Goal: Task Accomplishment & Management: Use online tool/utility

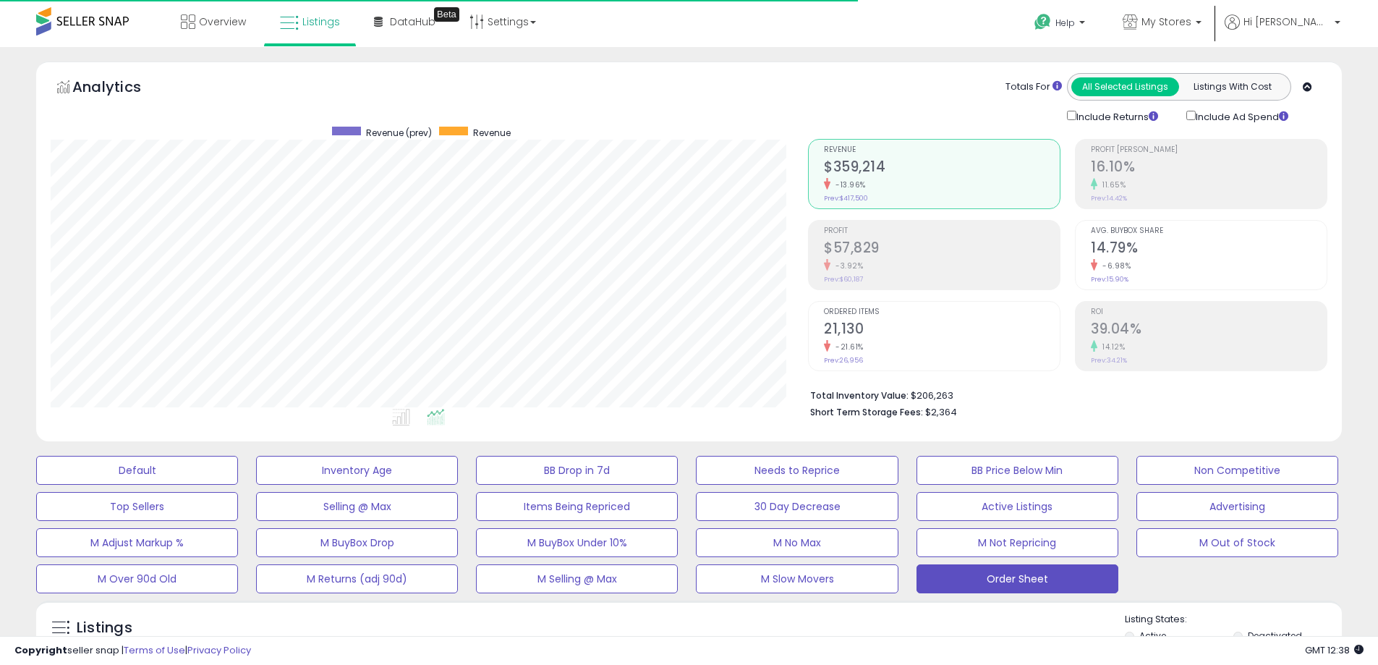
scroll to position [297, 757]
click at [1186, 1] on link "My Stores" at bounding box center [1162, 23] width 101 height 47
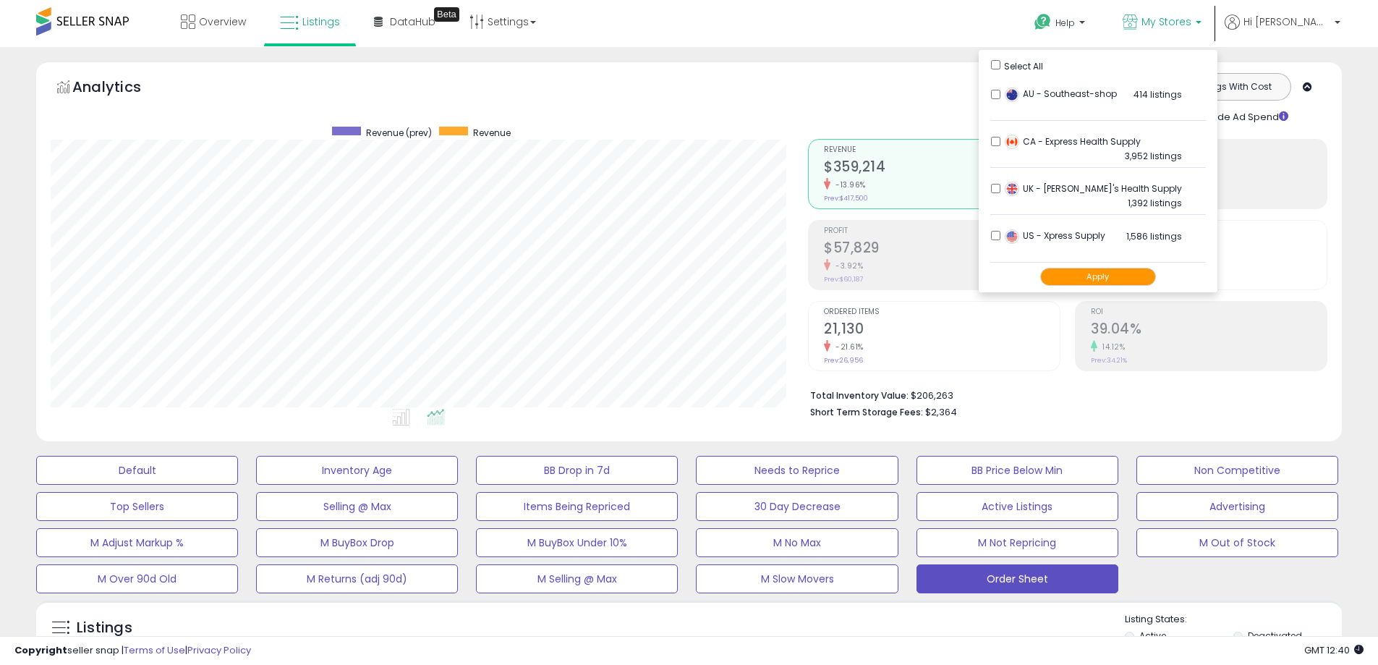
click at [1116, 270] on button "Apply" at bounding box center [1098, 277] width 116 height 18
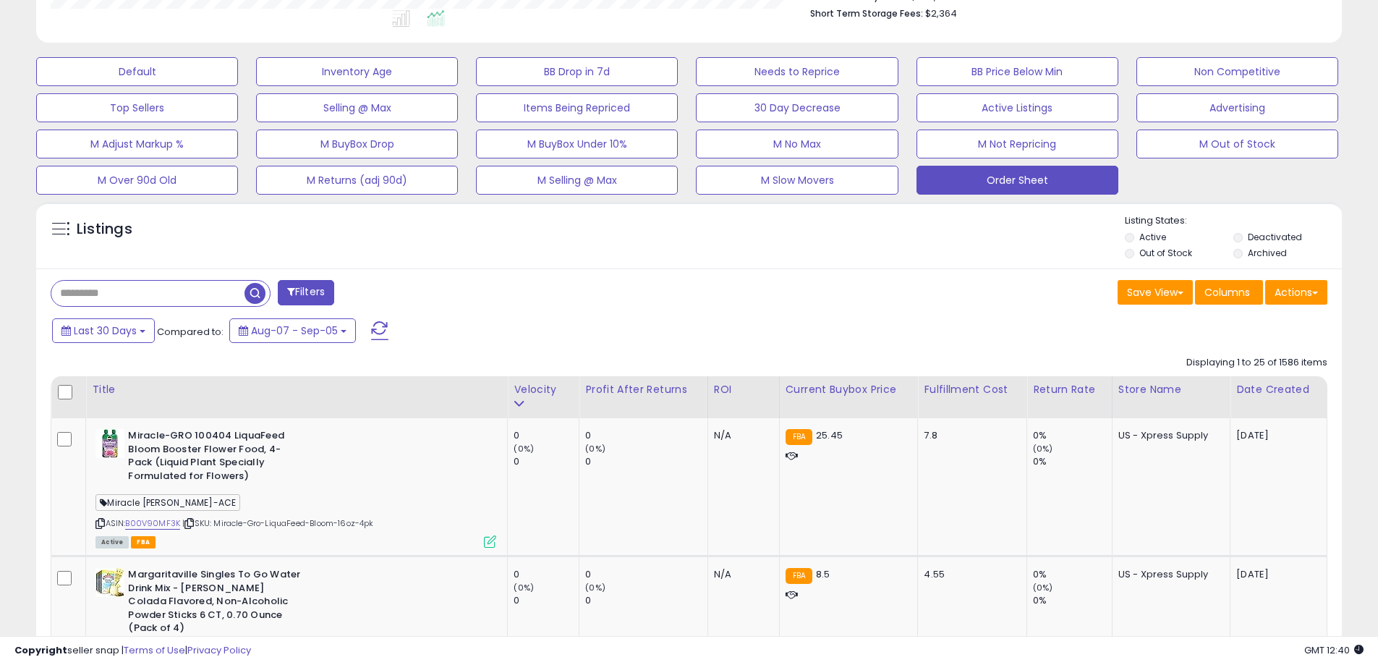
scroll to position [434, 0]
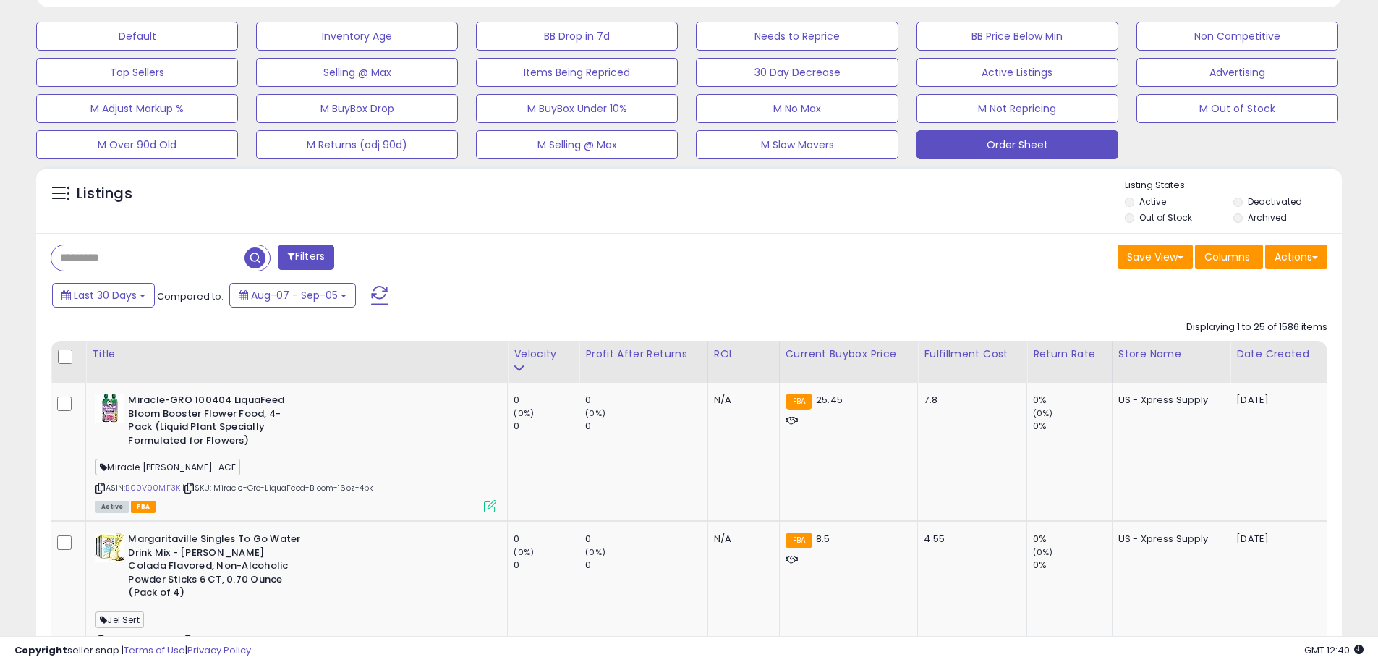
click at [135, 307] on div "Last 30 Days Compared to: Aug-07 - Sep-05" at bounding box center [527, 297] width 958 height 33
click at [132, 289] on span "Last 30 Days" at bounding box center [105, 295] width 63 height 14
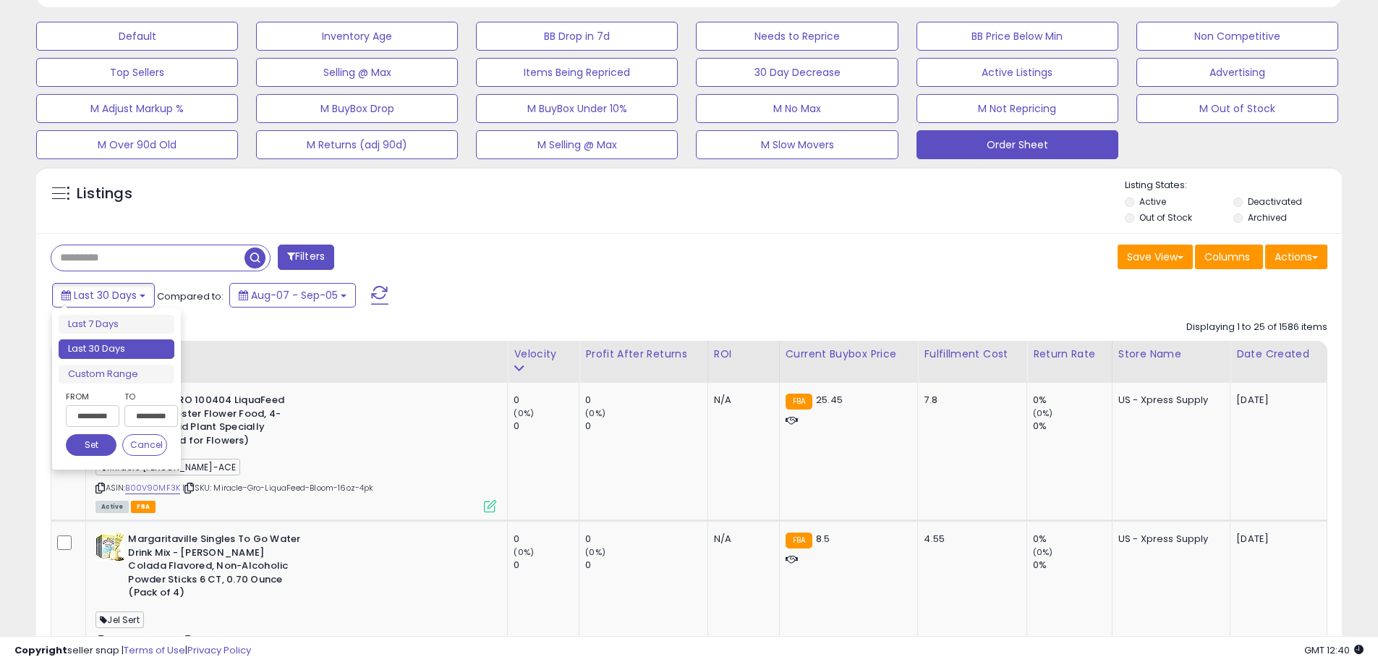
click at [84, 412] on input "**********" at bounding box center [93, 416] width 54 height 22
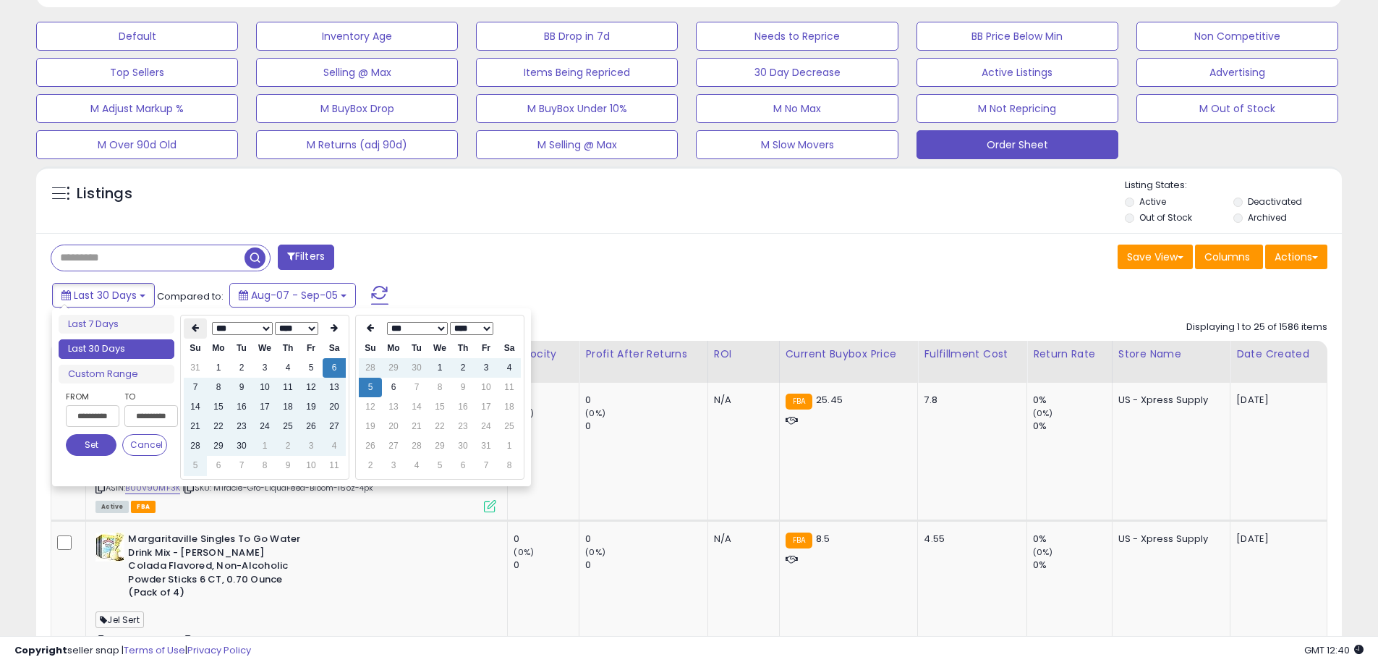
click at [190, 319] on th at bounding box center [195, 328] width 23 height 20
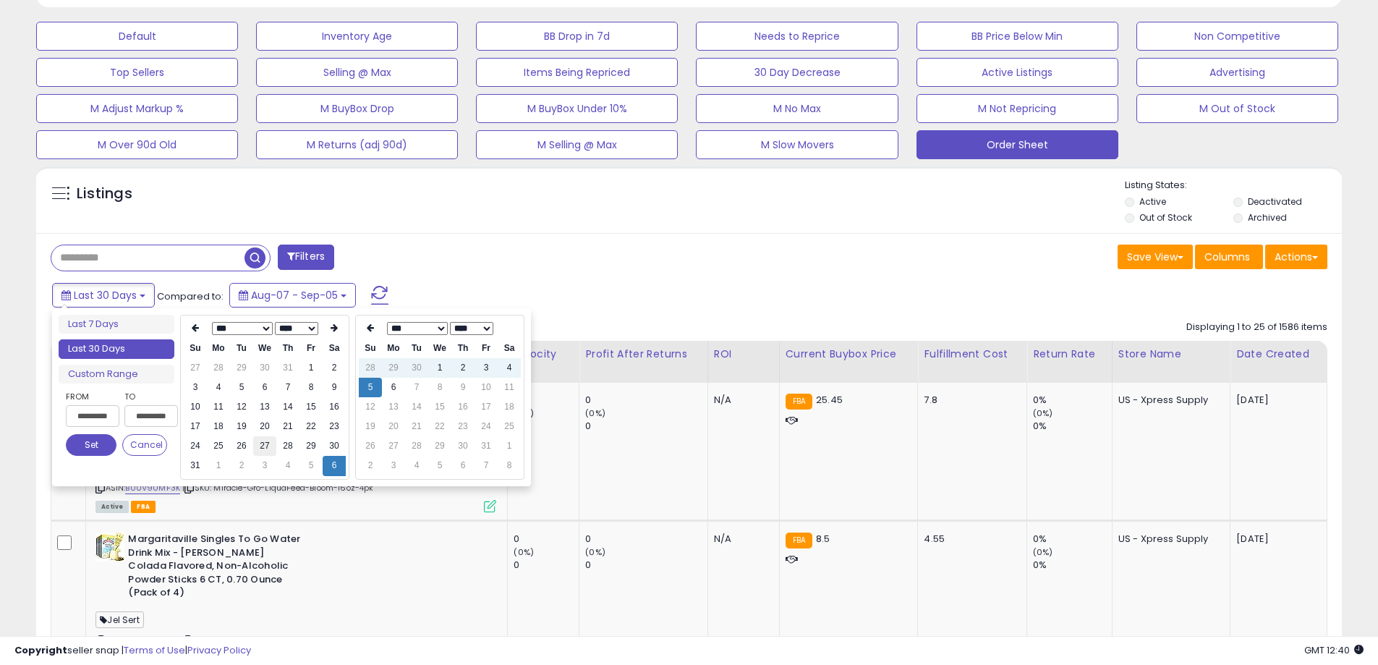
click at [269, 451] on td "27" at bounding box center [264, 446] width 23 height 20
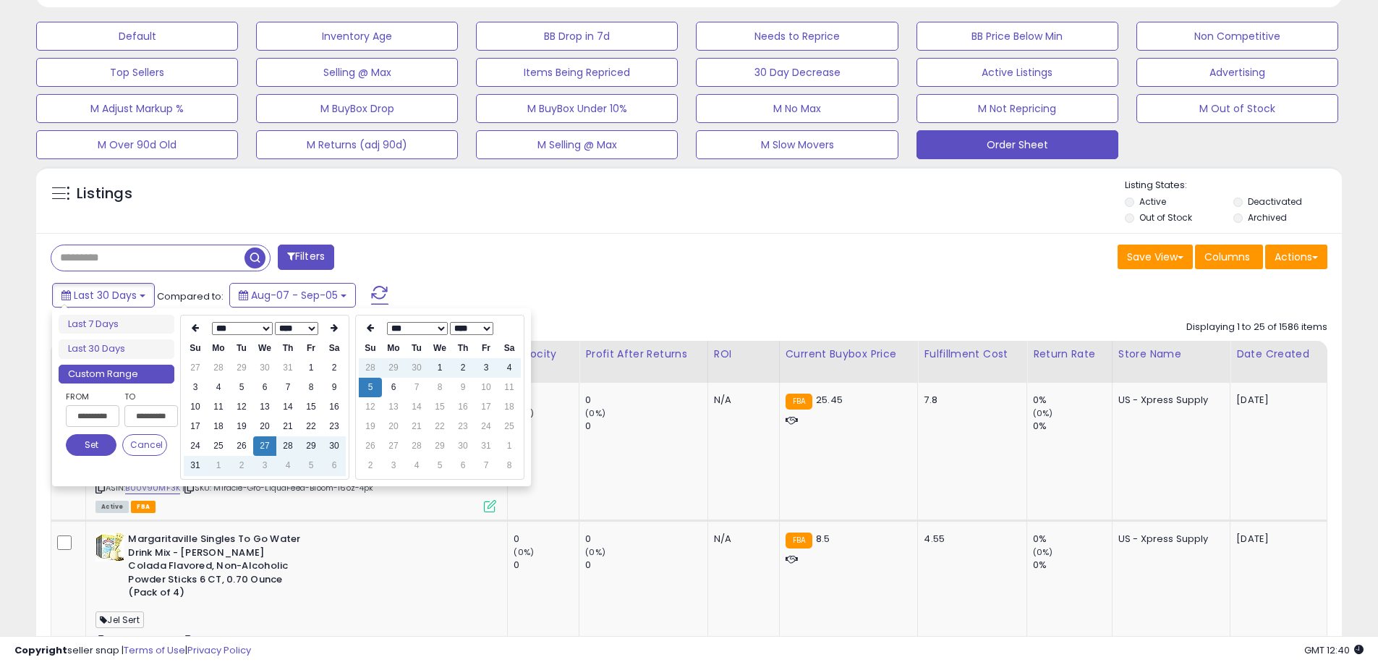
type input "**********"
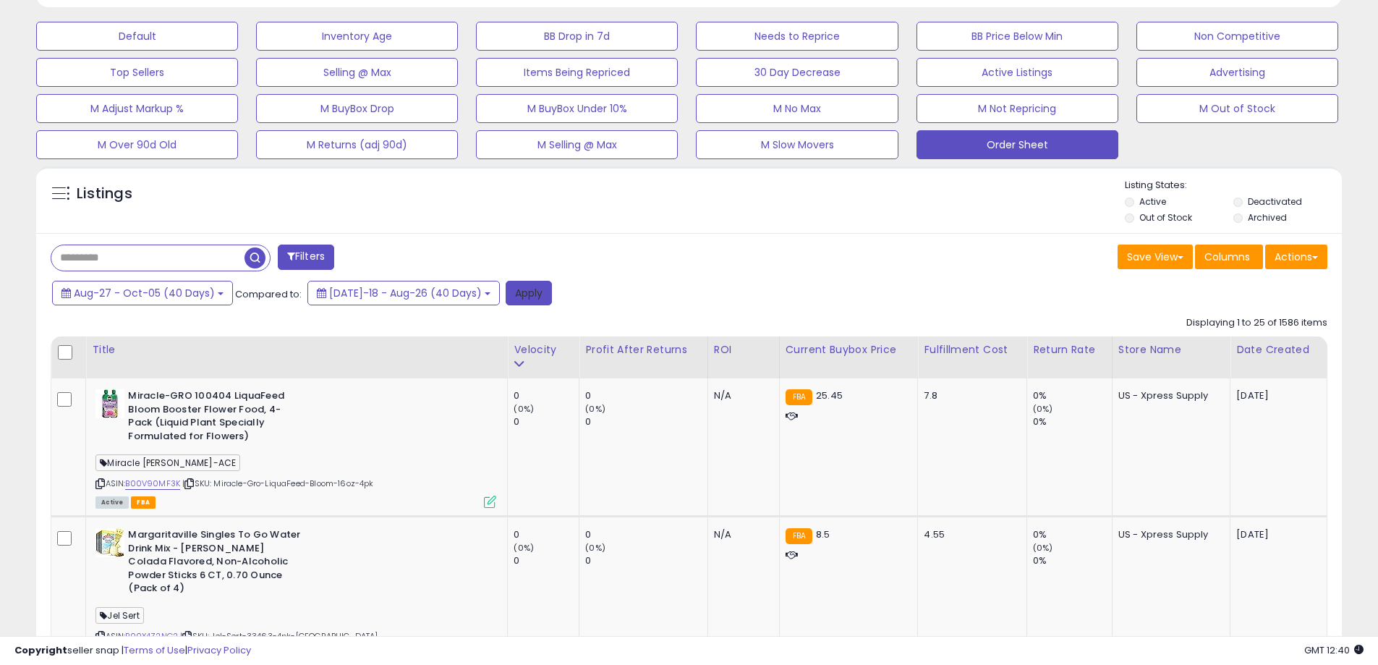
click at [506, 302] on button "Apply" at bounding box center [529, 293] width 46 height 25
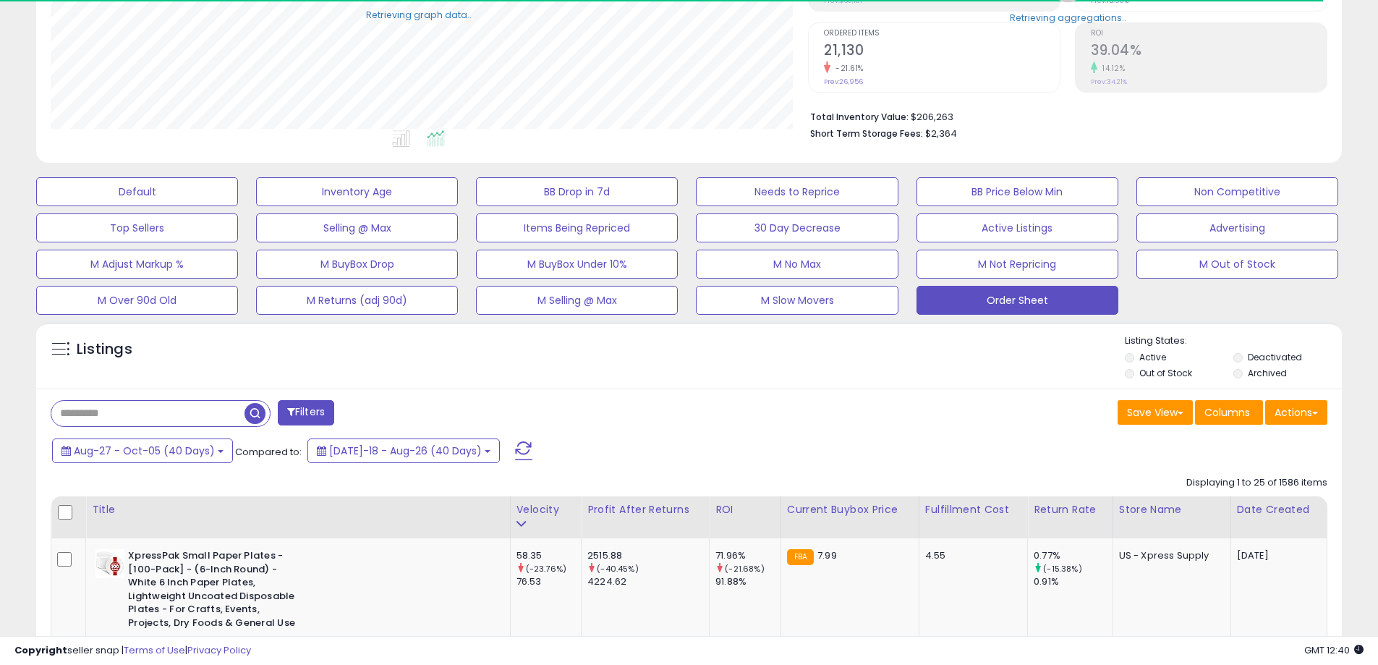
scroll to position [723107, 722646]
click at [1299, 409] on button "Actions" at bounding box center [1296, 412] width 62 height 25
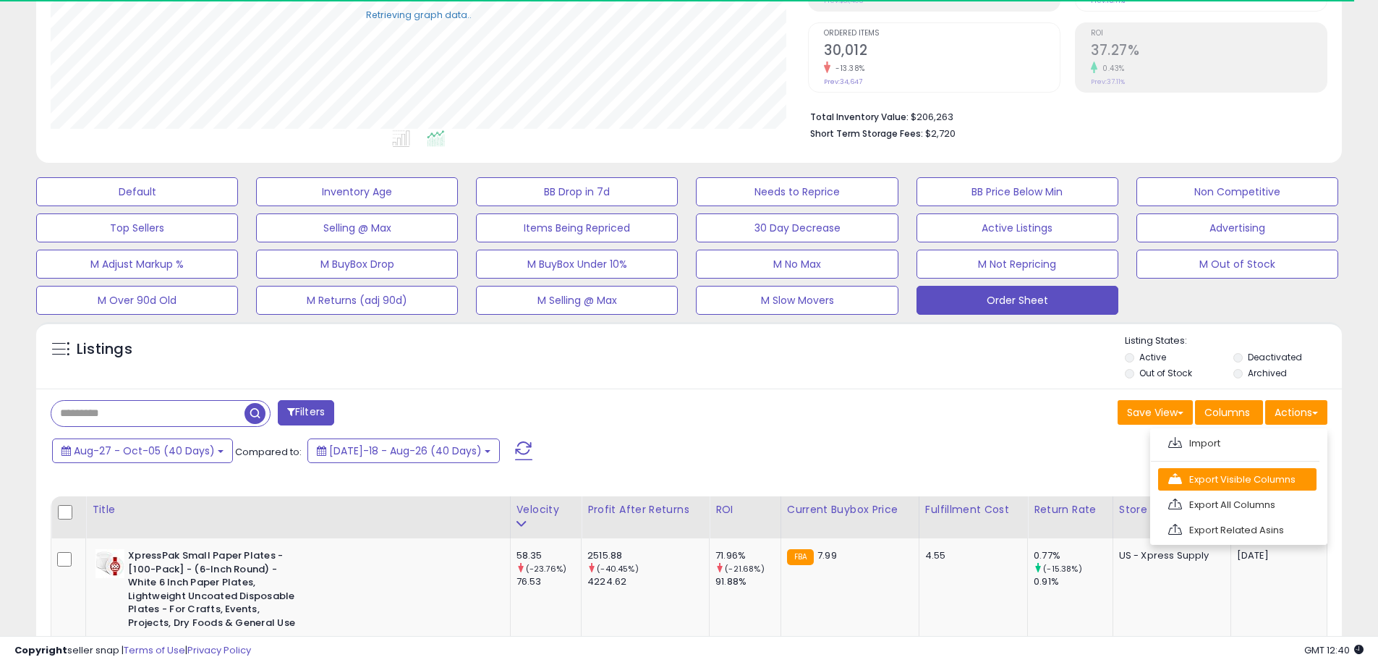
click at [1261, 477] on link "Export Visible Columns" at bounding box center [1237, 479] width 158 height 22
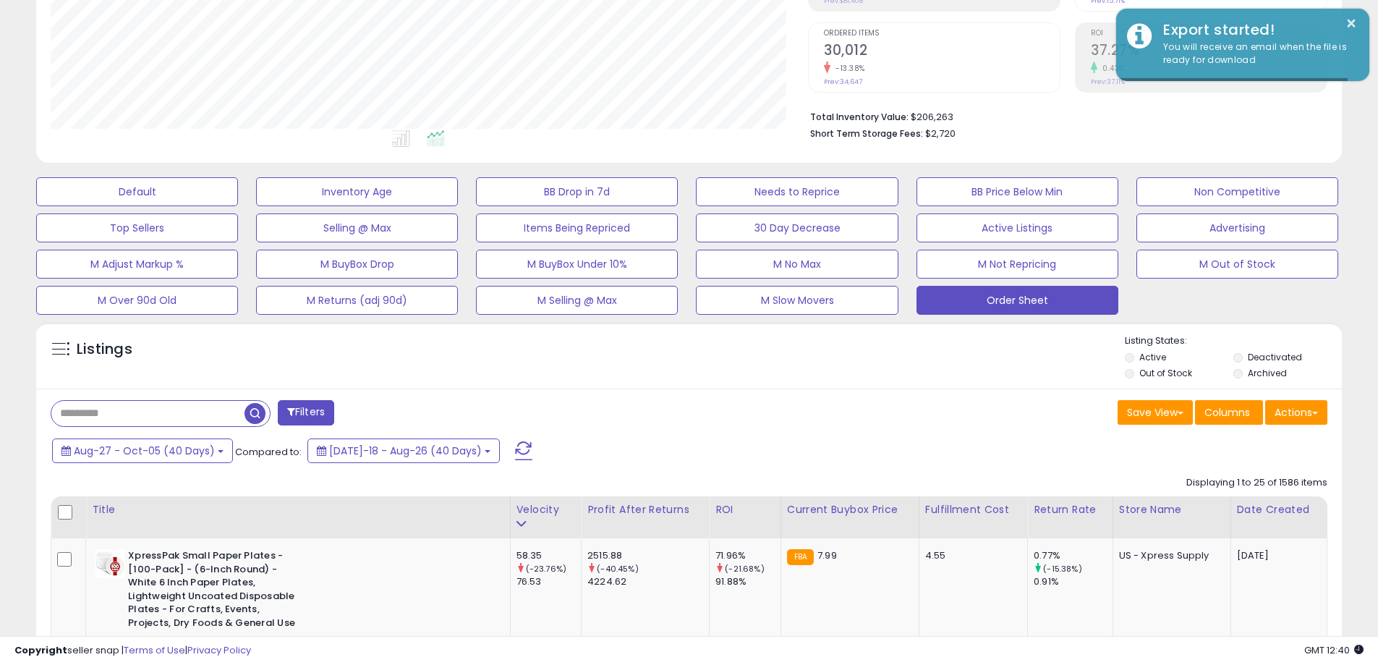
scroll to position [297, 757]
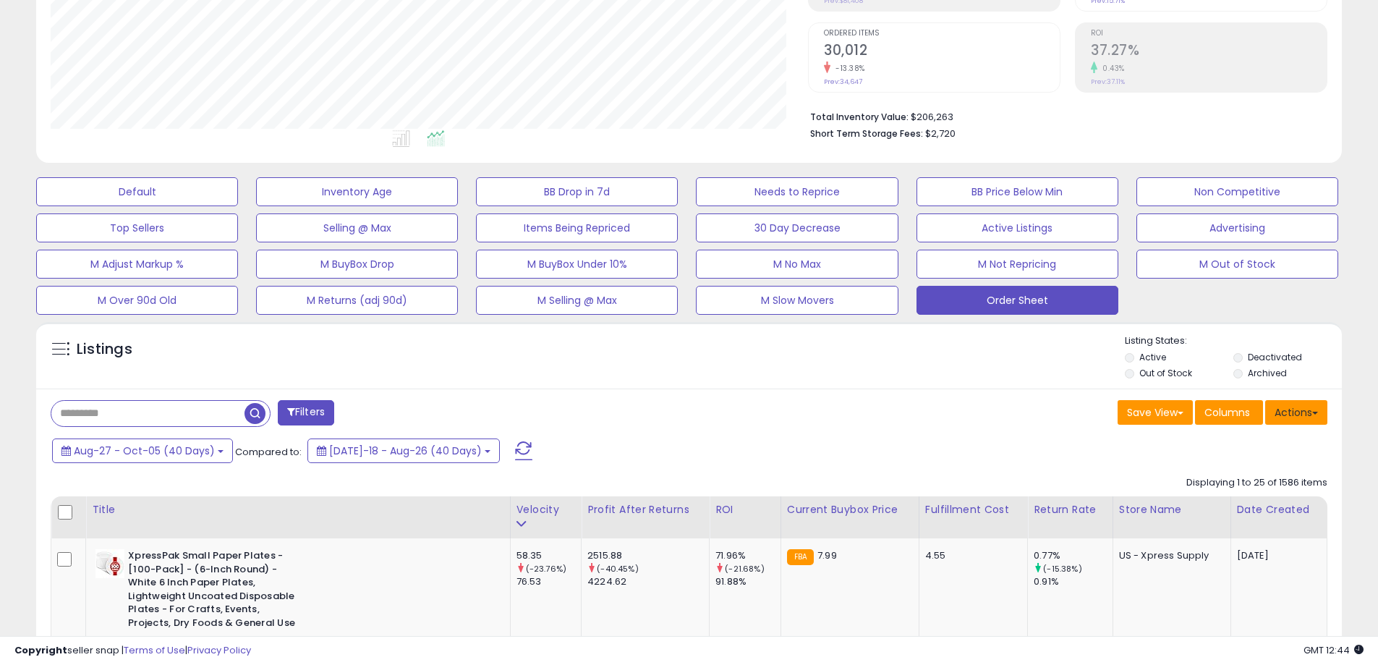
click at [1282, 405] on button "Actions" at bounding box center [1296, 412] width 62 height 25
click at [1262, 473] on link "Export Visible Columns" at bounding box center [1237, 479] width 158 height 22
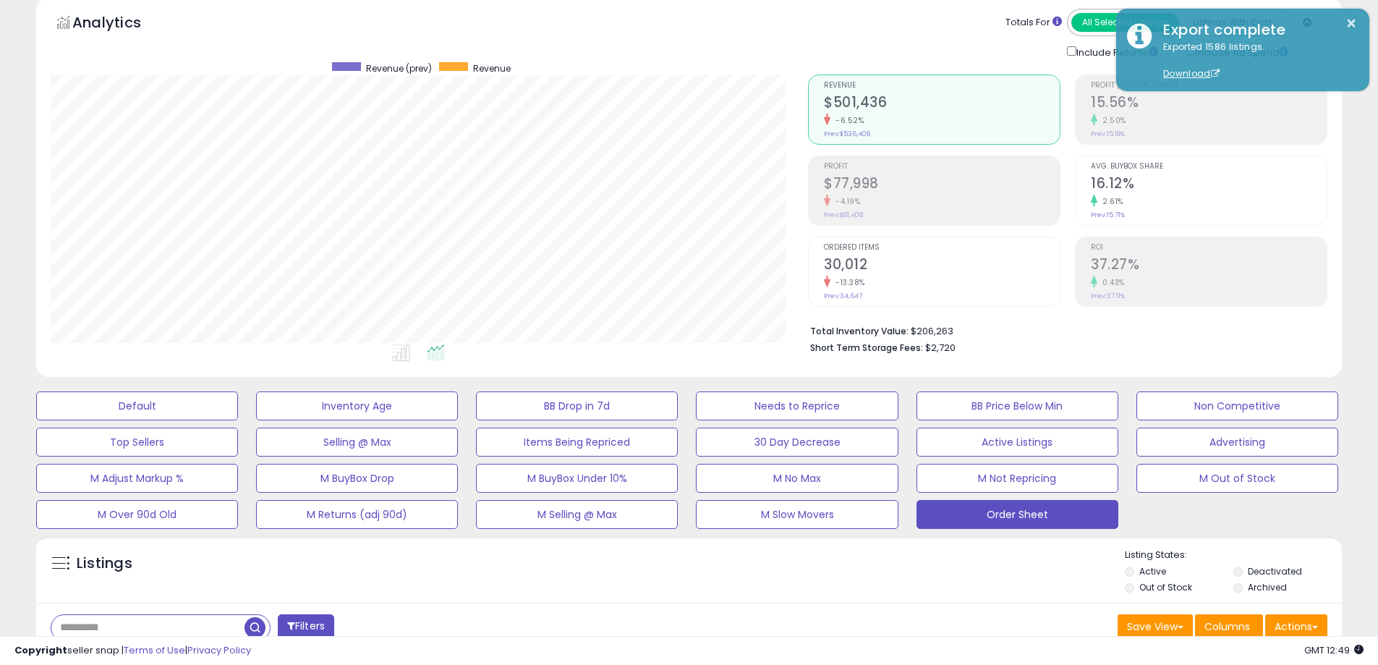
scroll to position [0, 0]
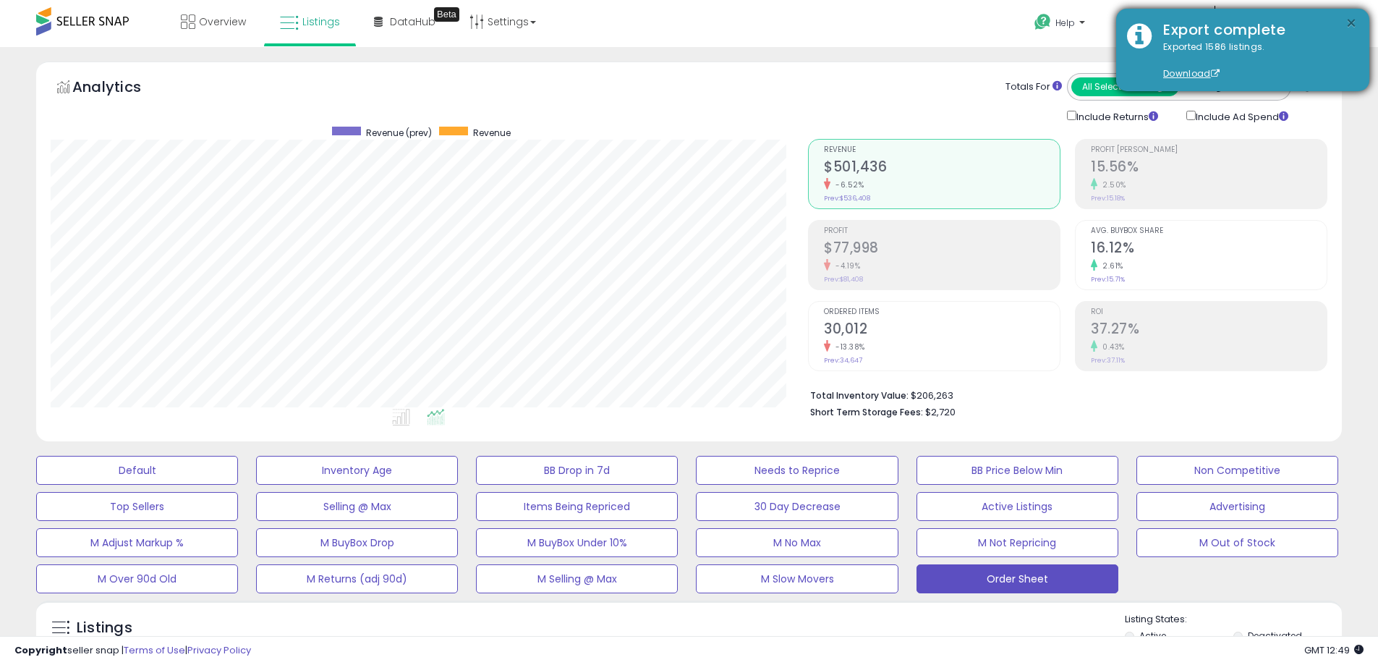
click at [1348, 22] on button "×" at bounding box center [1352, 23] width 12 height 18
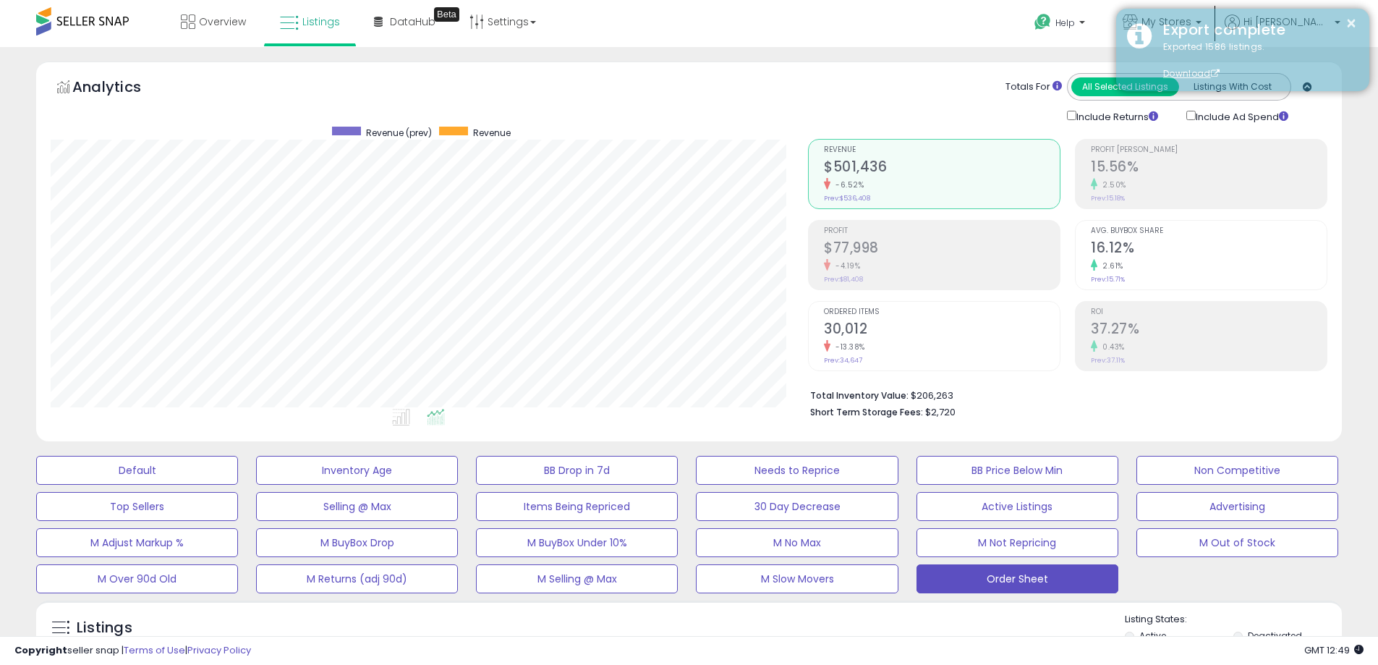
click at [1241, 24] on div "Export complete" at bounding box center [1255, 30] width 206 height 21
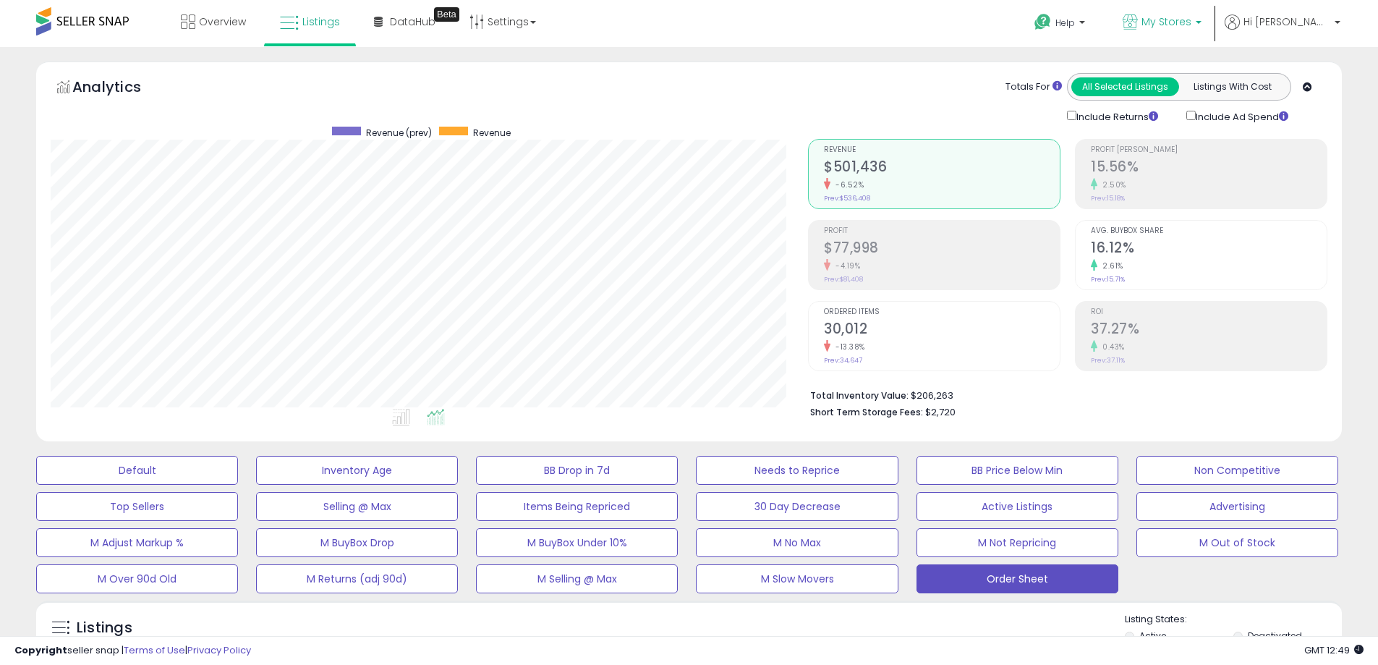
click at [1191, 21] on span "My Stores" at bounding box center [1167, 21] width 50 height 14
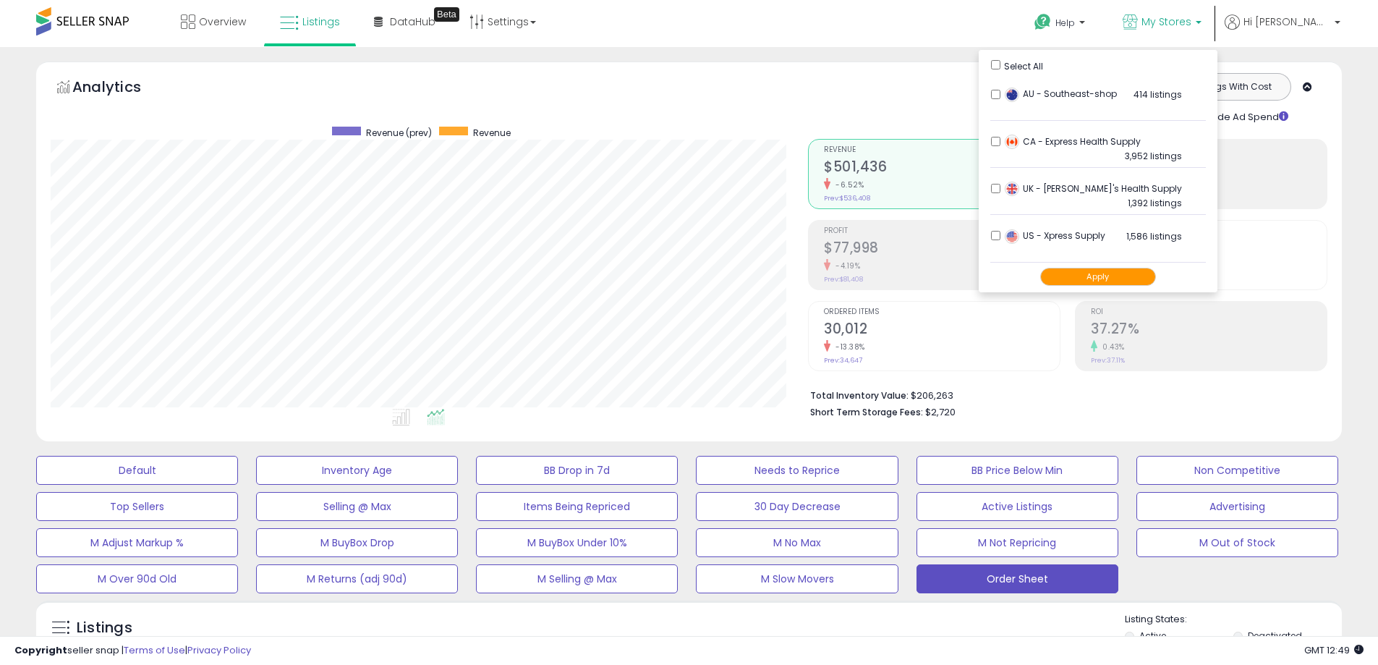
click at [1098, 275] on button "Apply" at bounding box center [1098, 277] width 116 height 18
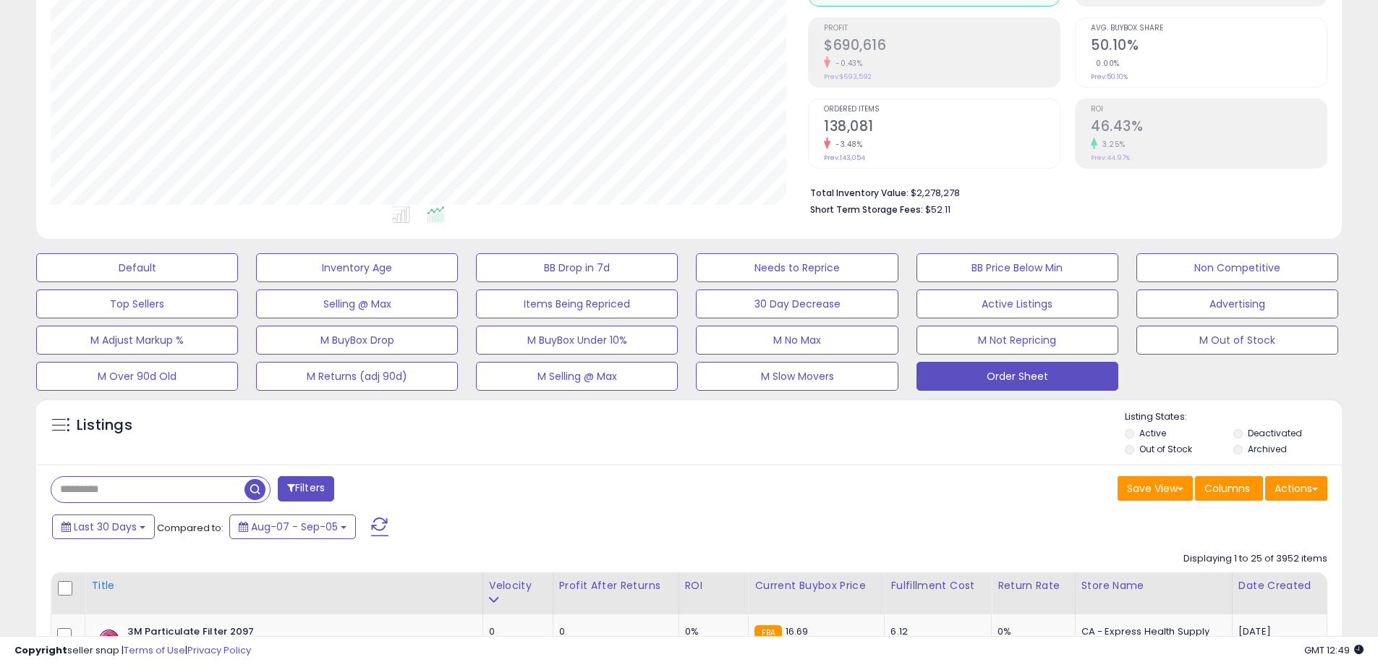
scroll to position [289, 0]
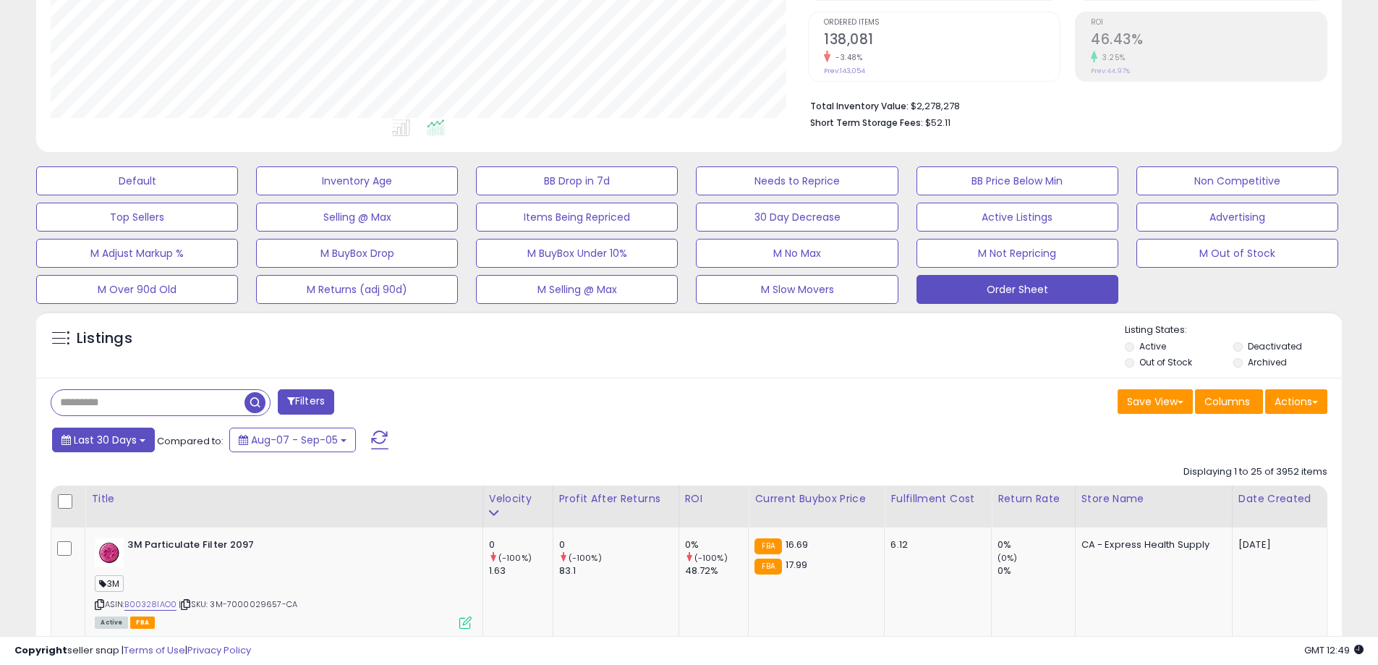
click at [101, 446] on span "Last 30 Days" at bounding box center [105, 440] width 63 height 14
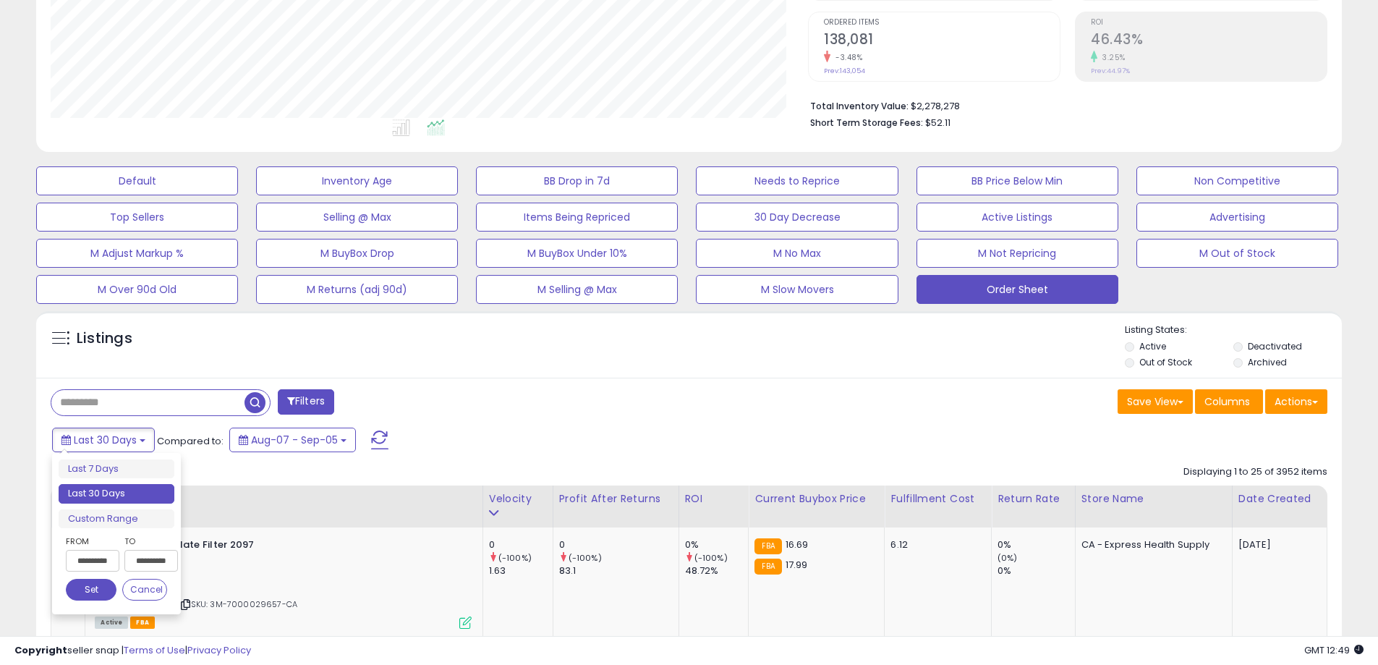
click at [102, 571] on input "**********" at bounding box center [93, 561] width 54 height 22
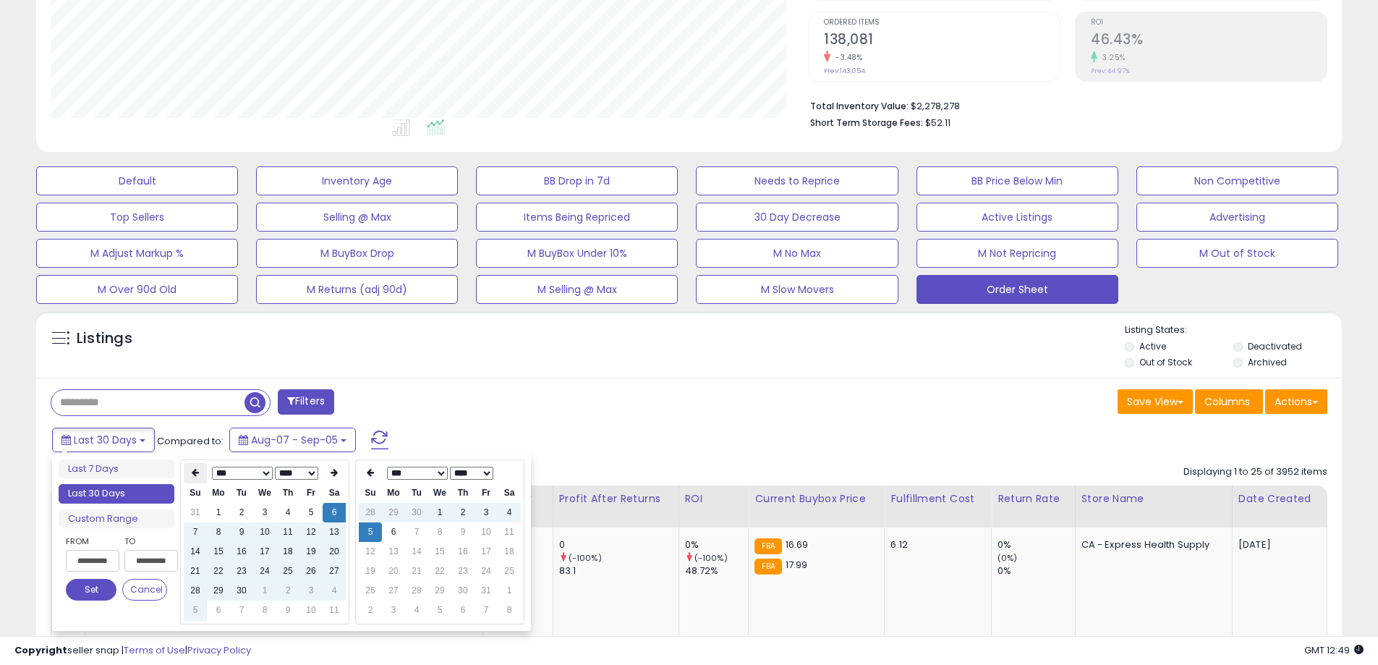
click at [196, 465] on th at bounding box center [195, 473] width 23 height 20
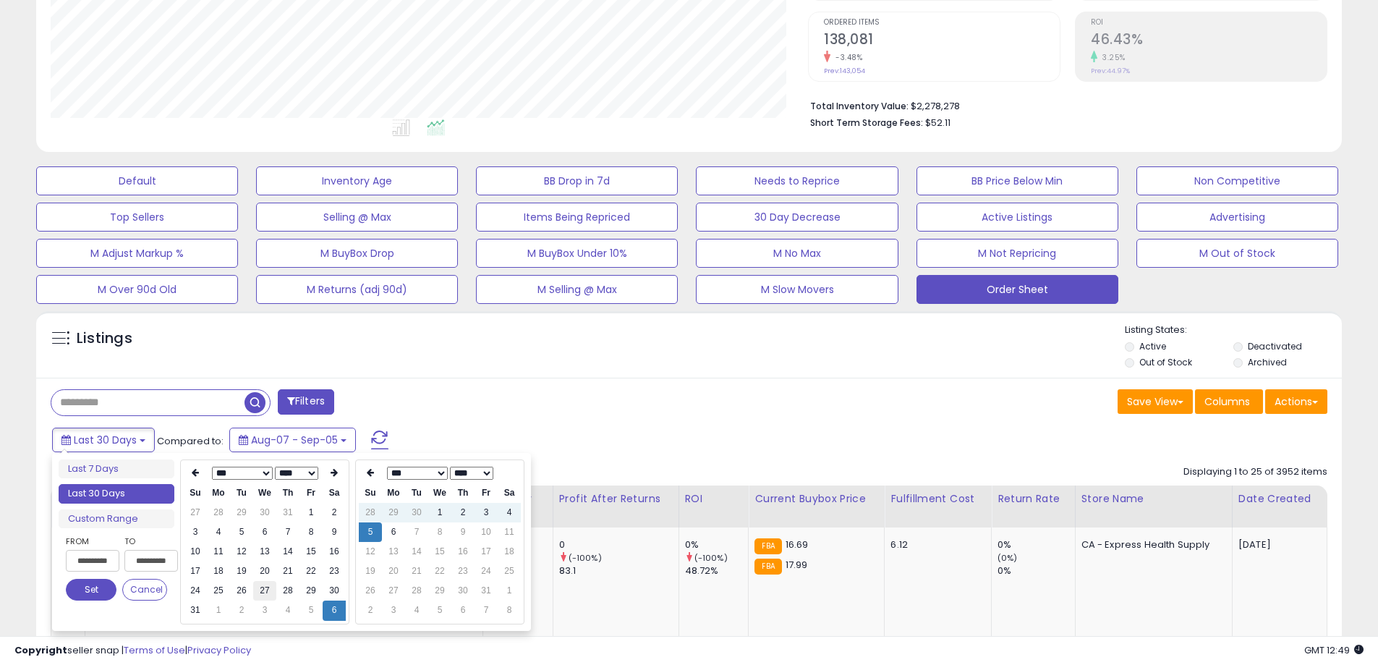
click at [273, 594] on td "27" at bounding box center [264, 591] width 23 height 20
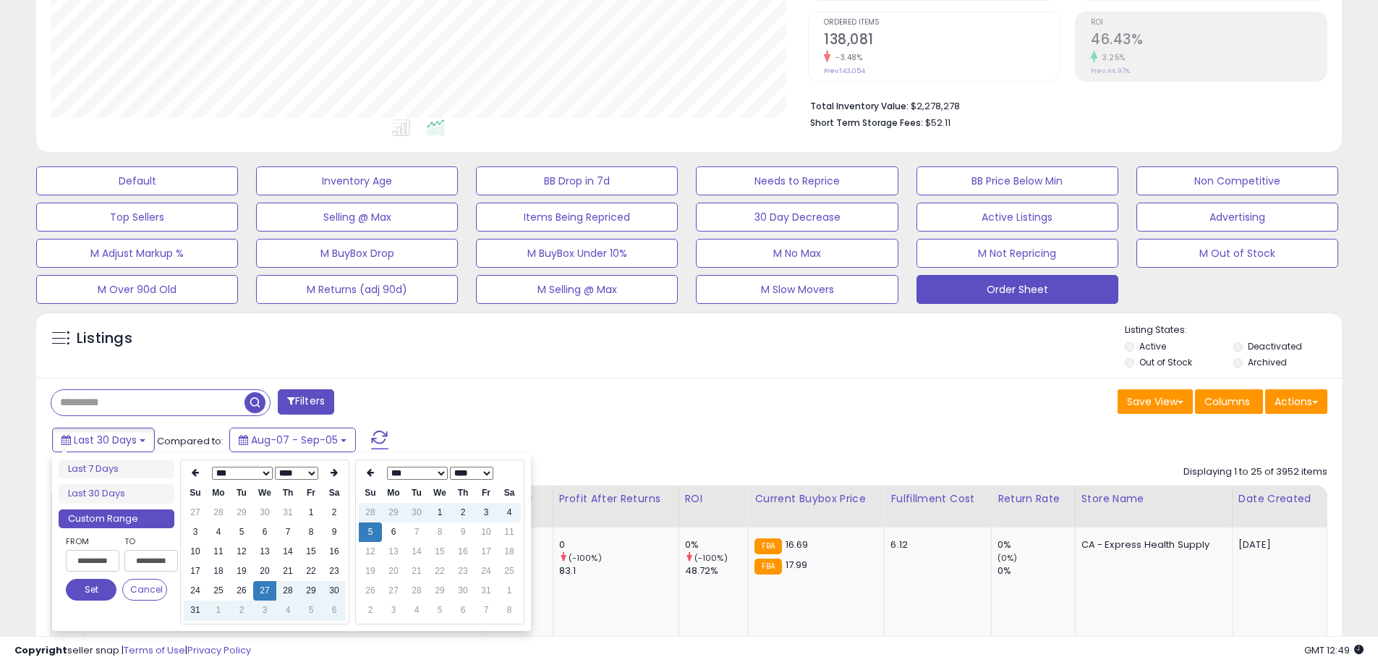
type input "**********"
click at [632, 433] on div "Last 30 Days Compared to: Aug-07 - Sep-05" at bounding box center [527, 441] width 958 height 33
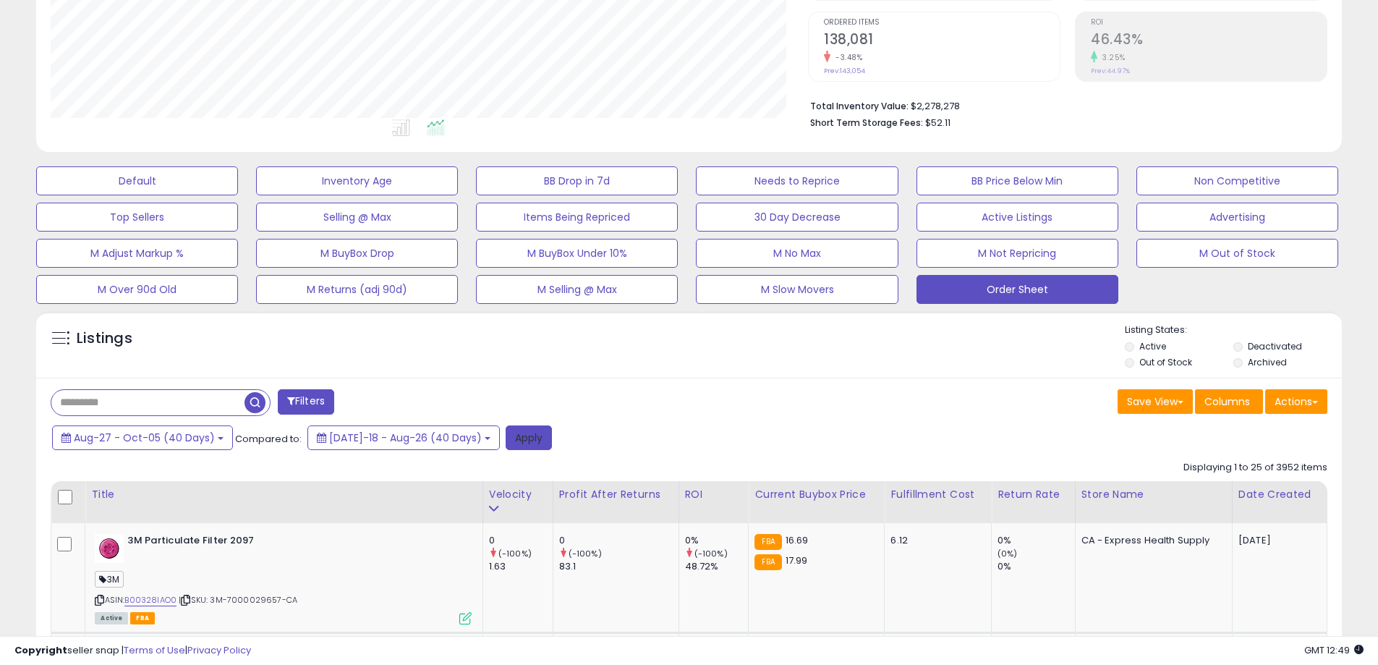
click at [515, 446] on button "Apply" at bounding box center [529, 437] width 46 height 25
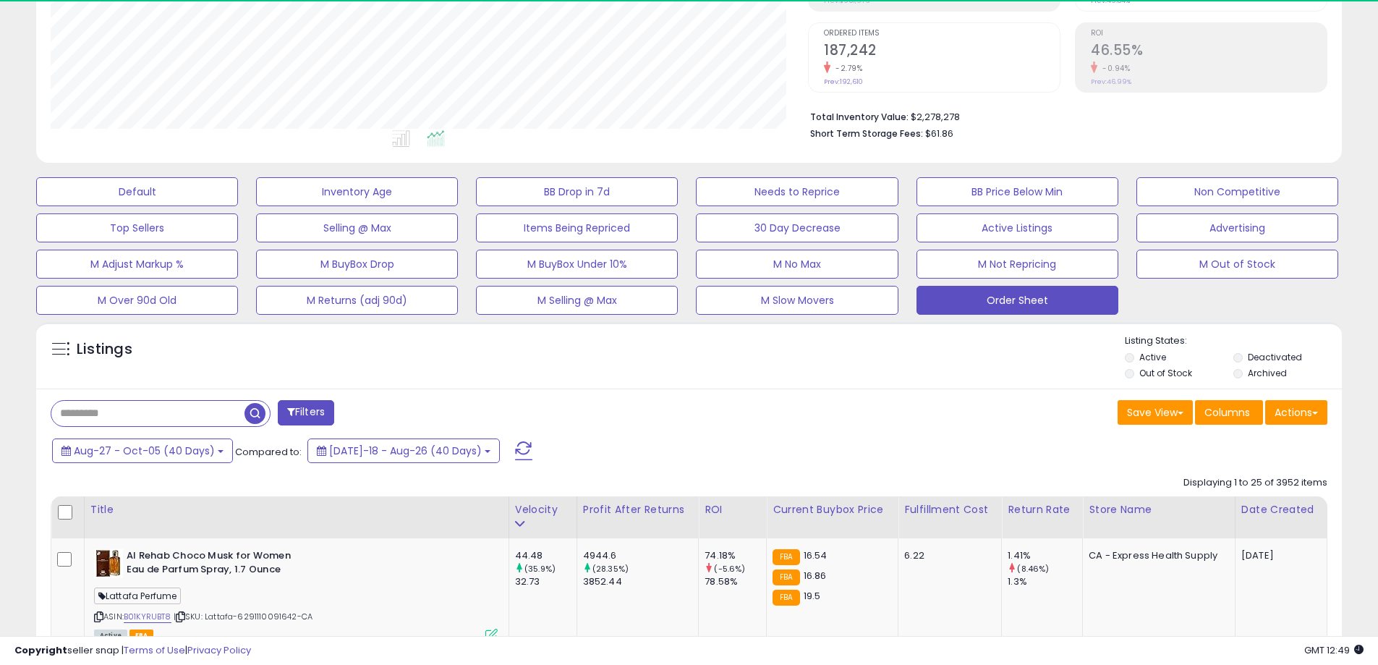
scroll to position [297, 757]
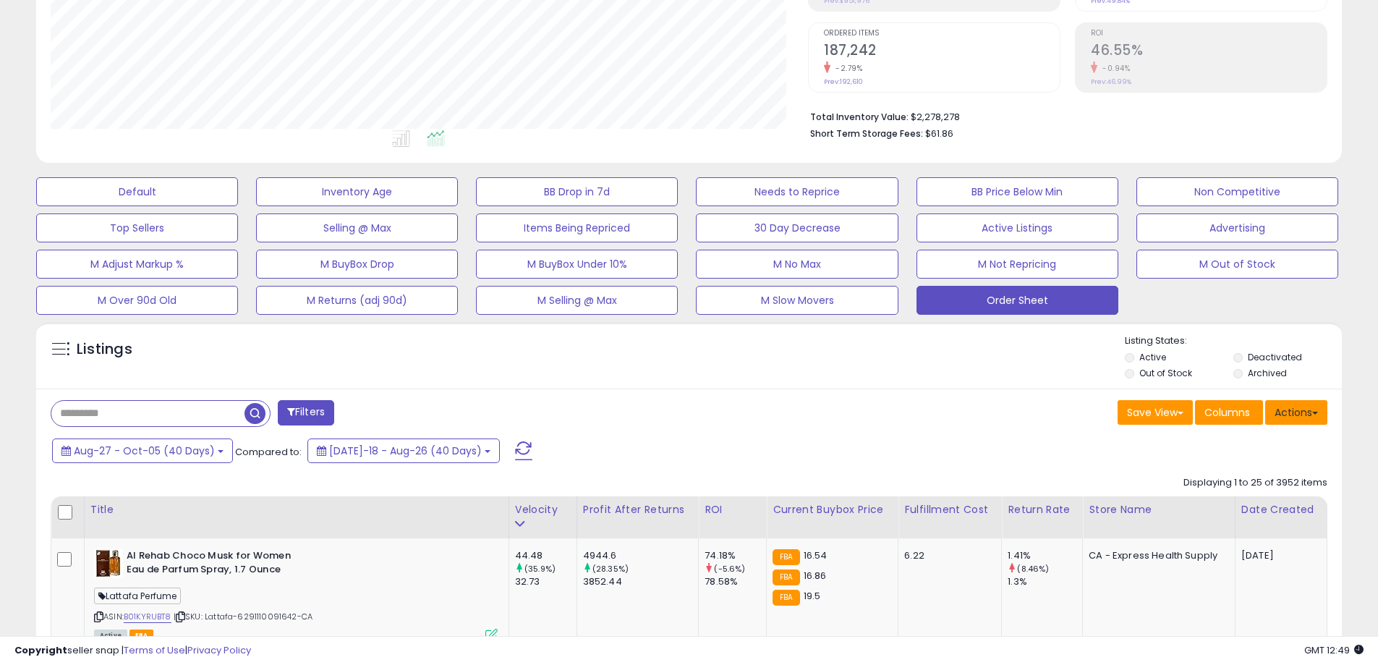
click at [1295, 410] on button "Actions" at bounding box center [1296, 412] width 62 height 25
click at [1263, 472] on link "Export Visible Columns" at bounding box center [1237, 479] width 158 height 22
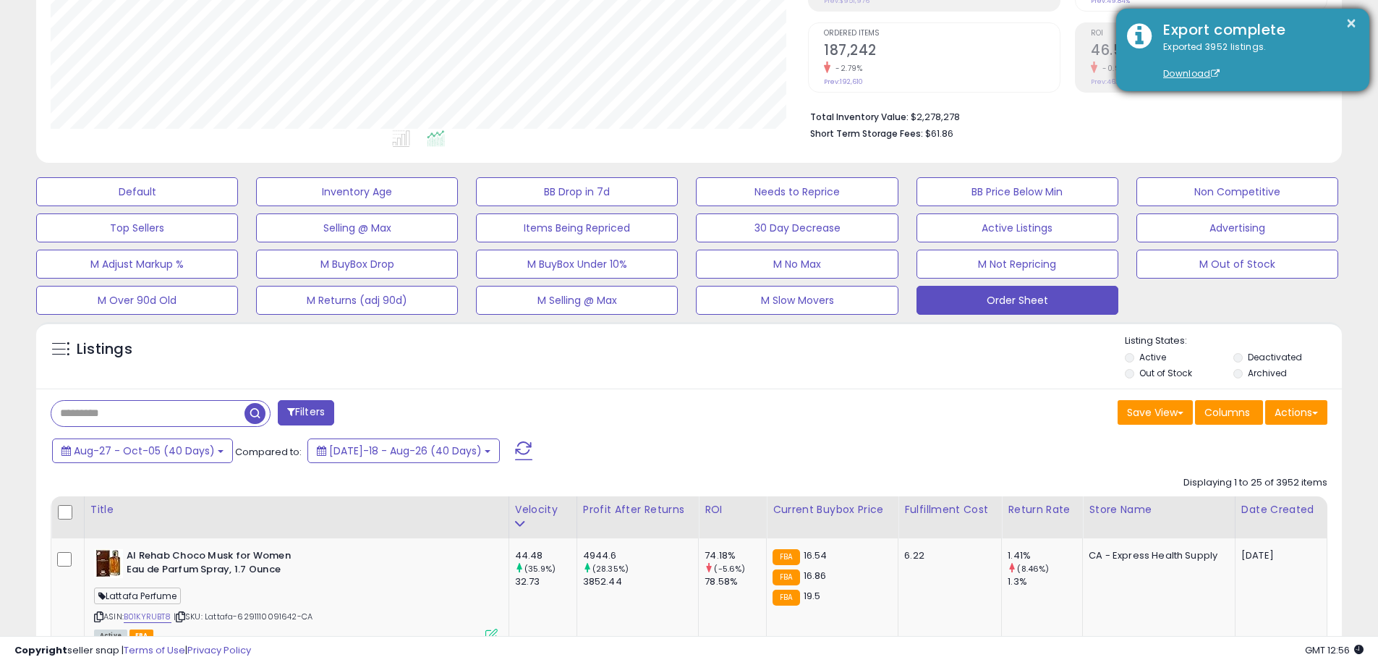
scroll to position [0, 0]
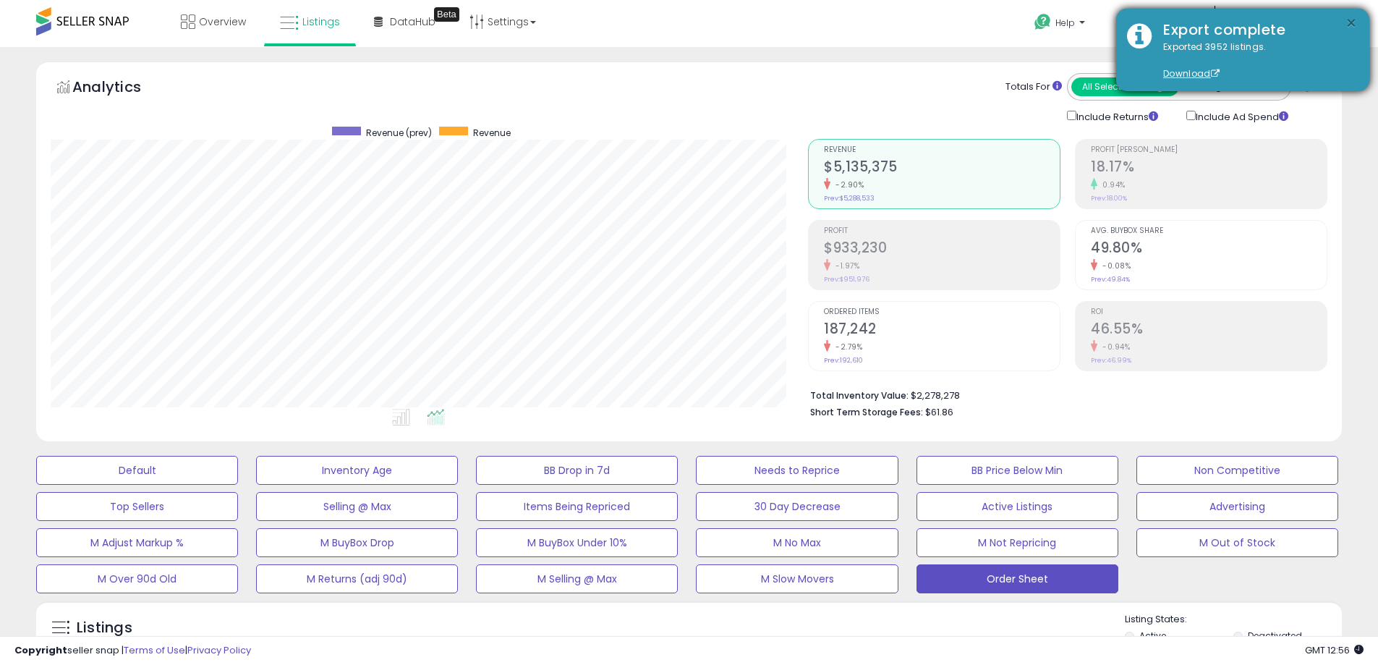
click at [1353, 23] on button "×" at bounding box center [1352, 23] width 12 height 18
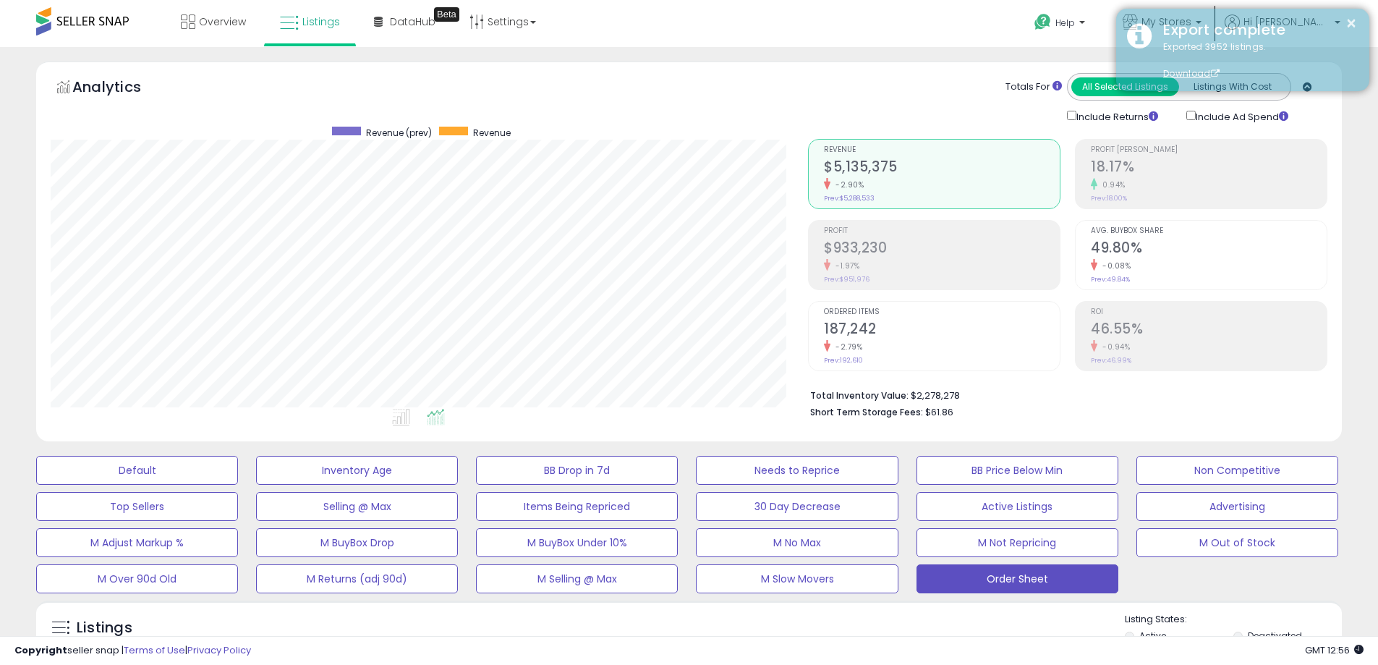
click at [1210, 20] on div "Export complete" at bounding box center [1255, 30] width 206 height 21
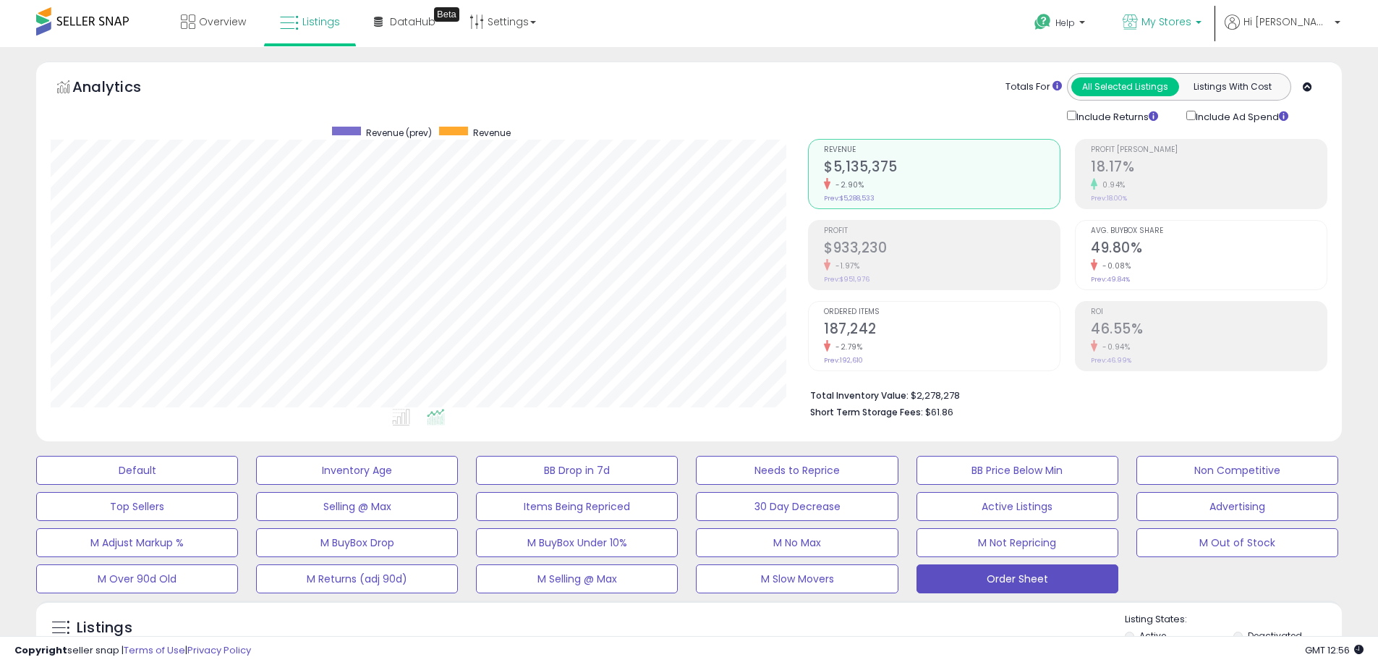
click at [1191, 22] on span "My Stores" at bounding box center [1167, 21] width 50 height 14
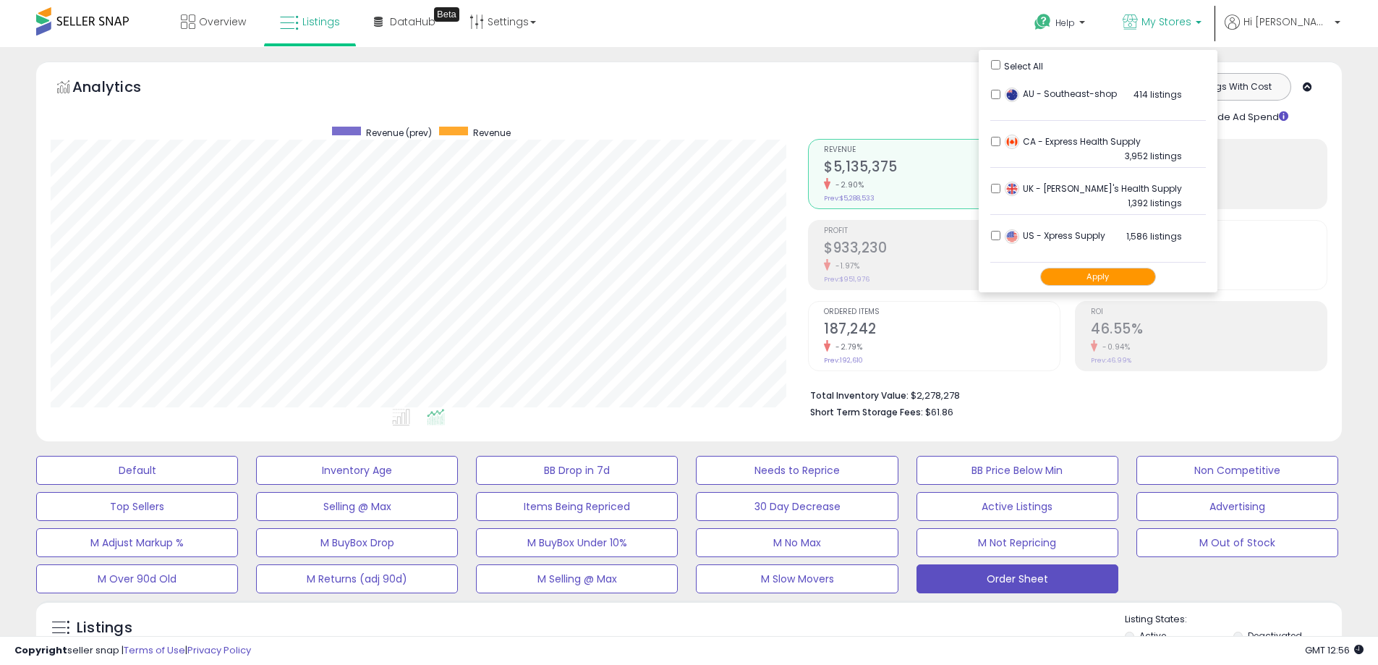
click at [1117, 276] on button "Apply" at bounding box center [1098, 277] width 116 height 18
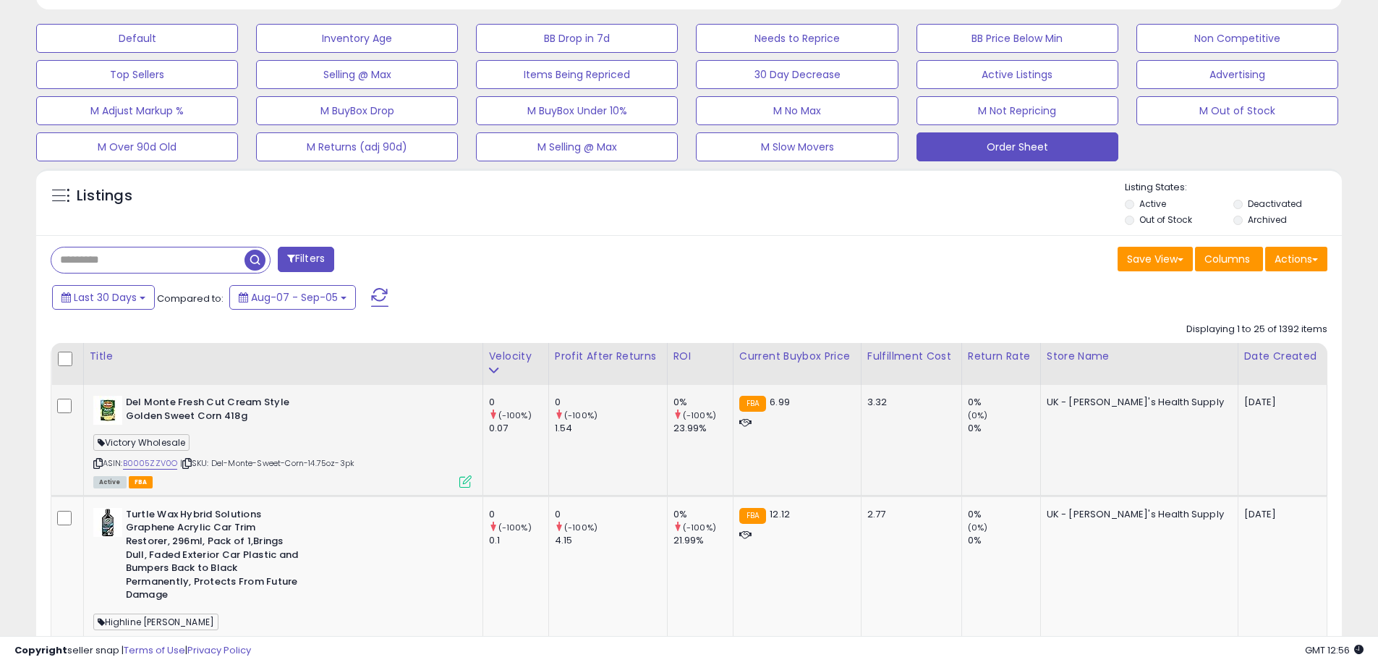
scroll to position [434, 0]
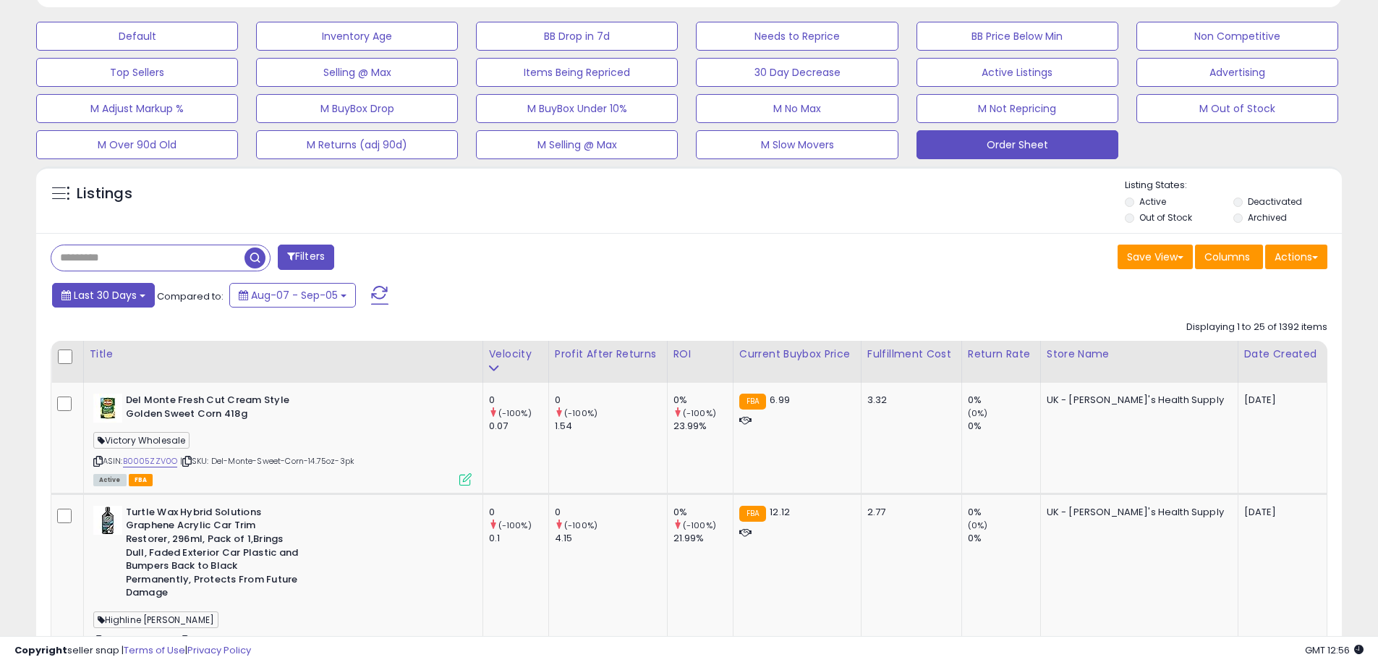
click at [89, 302] on span "Last 30 Days" at bounding box center [105, 295] width 63 height 14
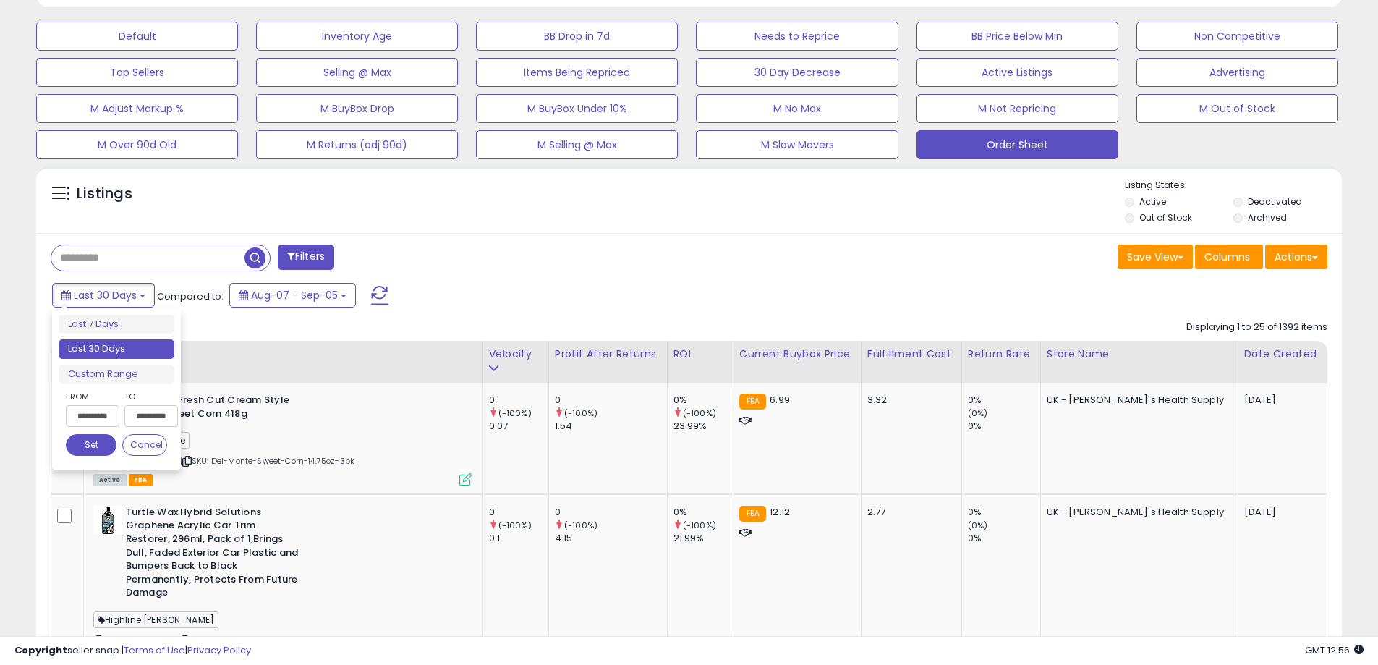
click at [111, 411] on input "**********" at bounding box center [93, 416] width 54 height 22
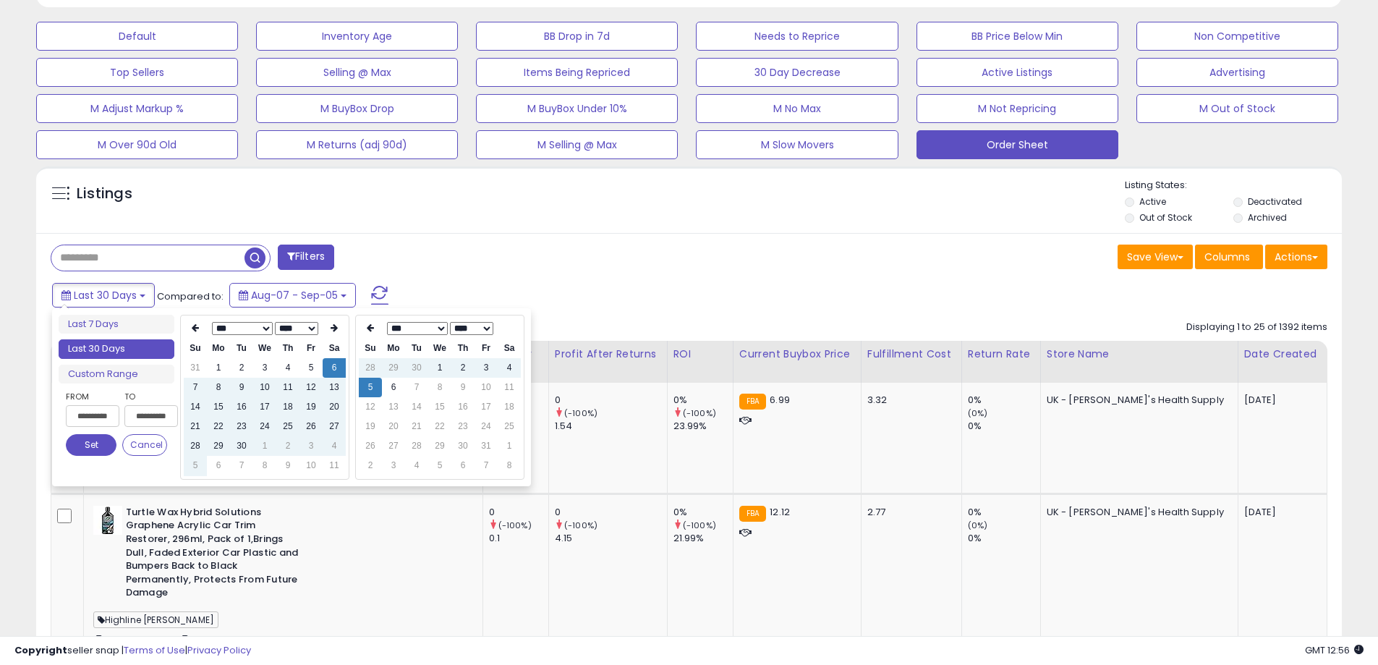
click at [183, 328] on div "*** *** *** *** *** *** *** *** *** *** **** **** **** **** **** **** **** ****…" at bounding box center [264, 397] width 169 height 165
click at [192, 328] on icon at bounding box center [195, 327] width 7 height 9
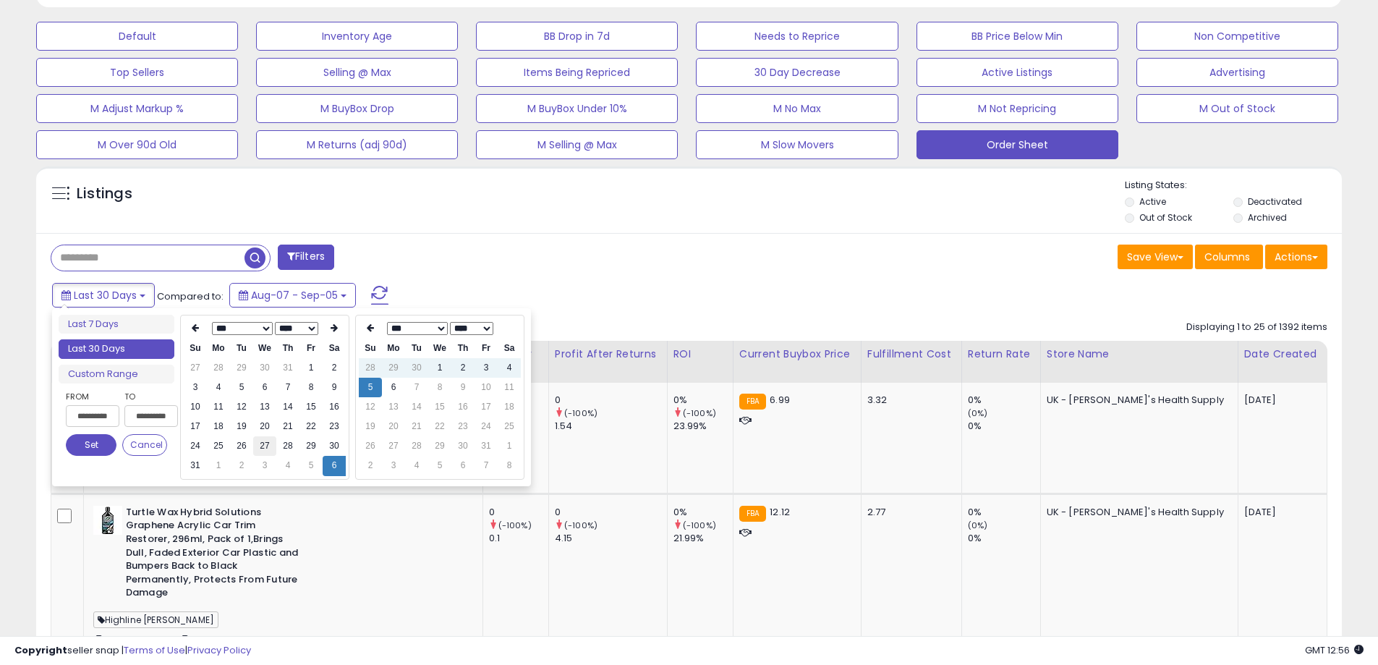
click at [269, 442] on td "27" at bounding box center [264, 446] width 23 height 20
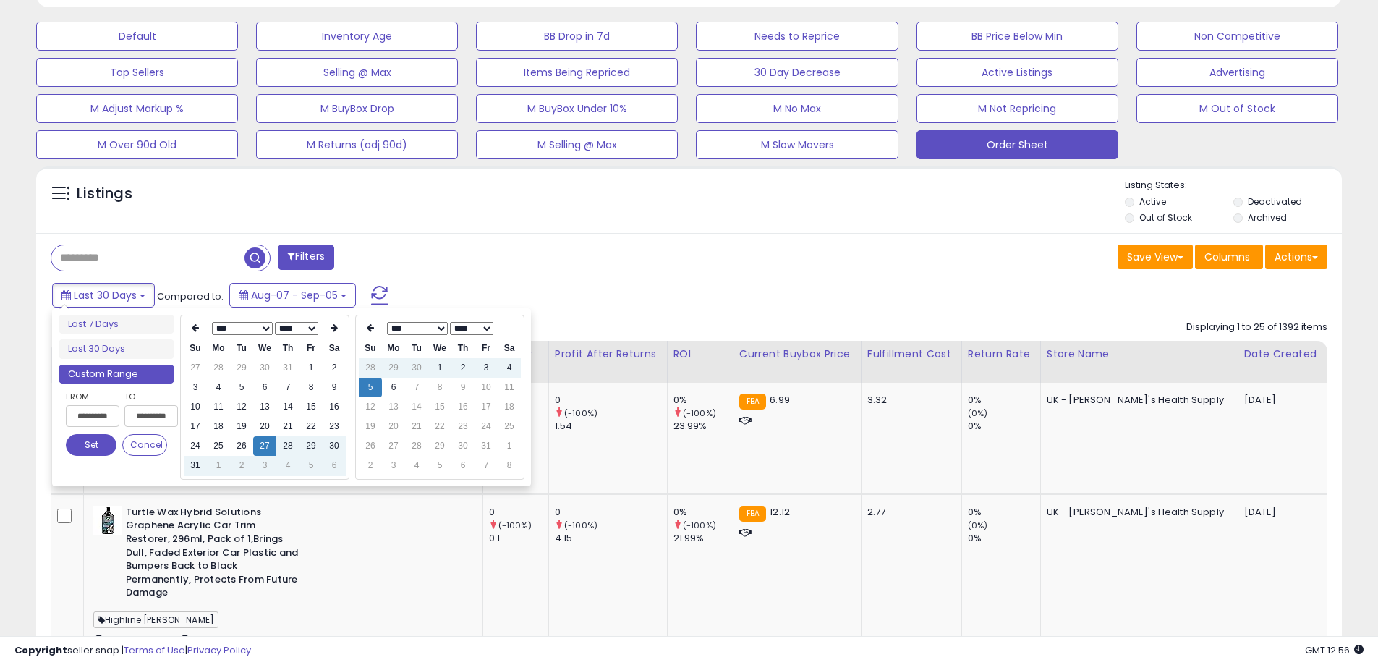
type input "**********"
click at [616, 245] on div "Filters" at bounding box center [365, 259] width 650 height 29
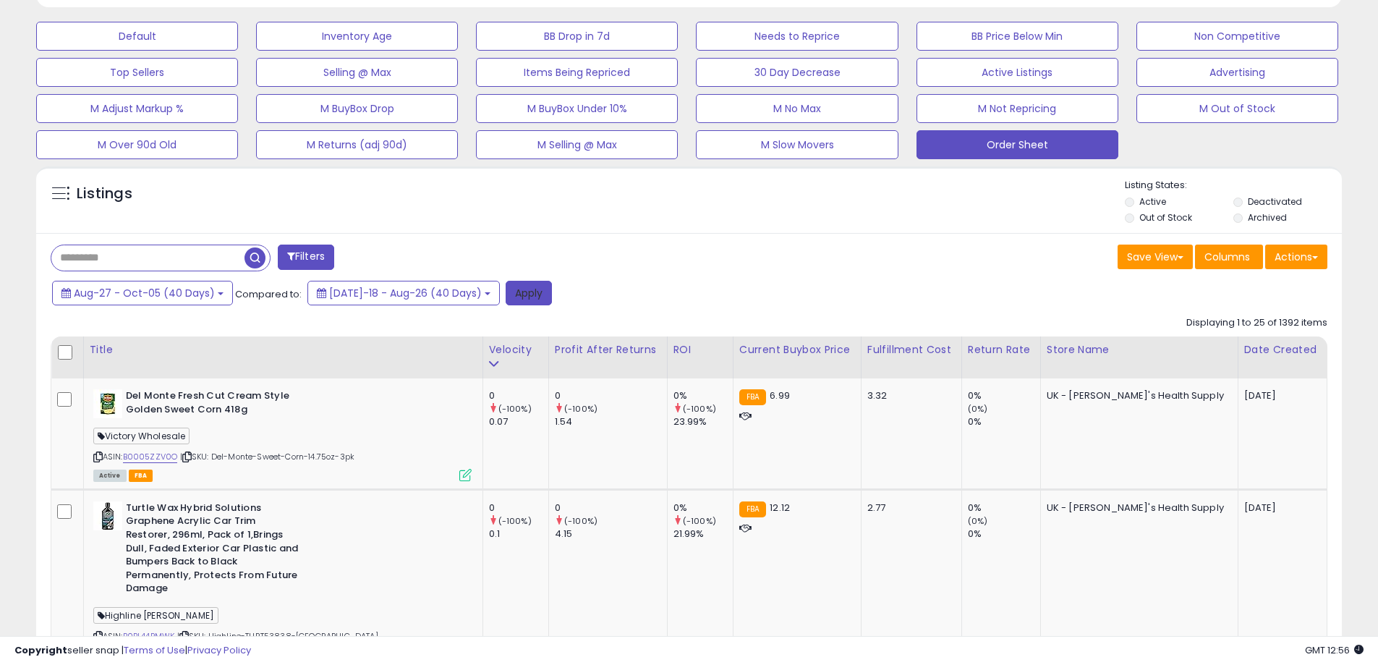
click at [517, 292] on button "Apply" at bounding box center [529, 293] width 46 height 25
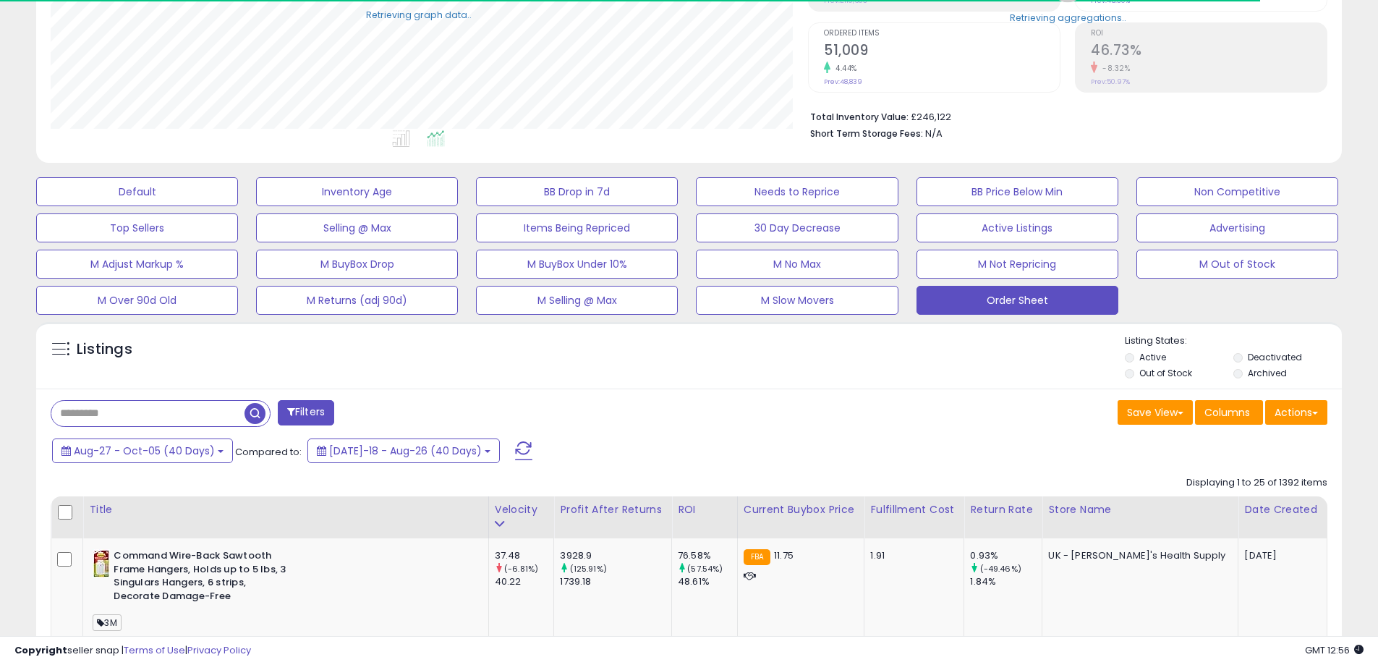
scroll to position [723107, 722646]
click at [1304, 415] on button "Actions" at bounding box center [1296, 412] width 62 height 25
drag, startPoint x: 1293, startPoint y: 470, endPoint x: 1285, endPoint y: 473, distance: 8.5
click at [1291, 470] on link "Export Visible Columns" at bounding box center [1237, 479] width 158 height 22
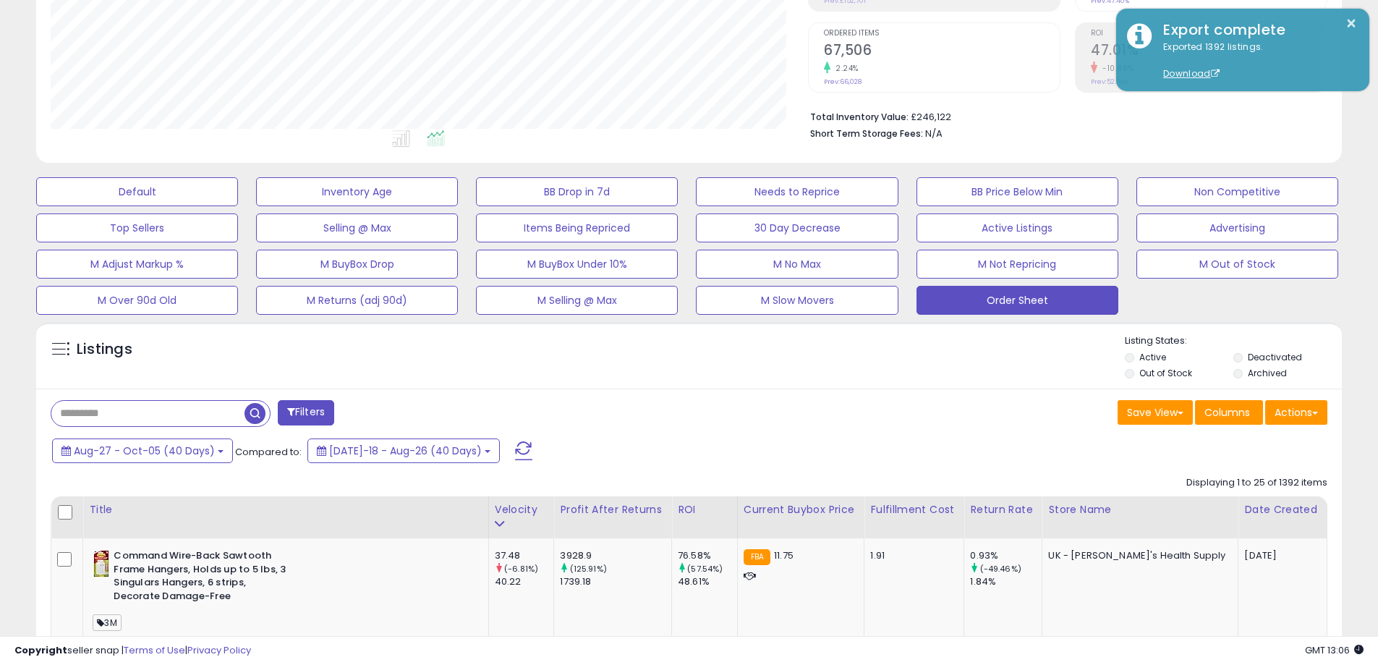
scroll to position [297, 757]
